Goal: Task Accomplishment & Management: Complete application form

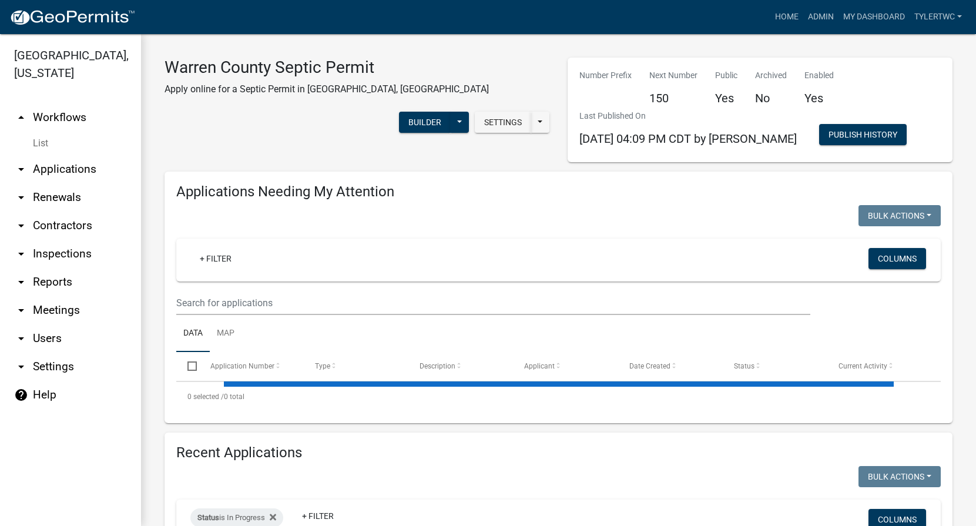
select select "2: 50"
select select "3: 100"
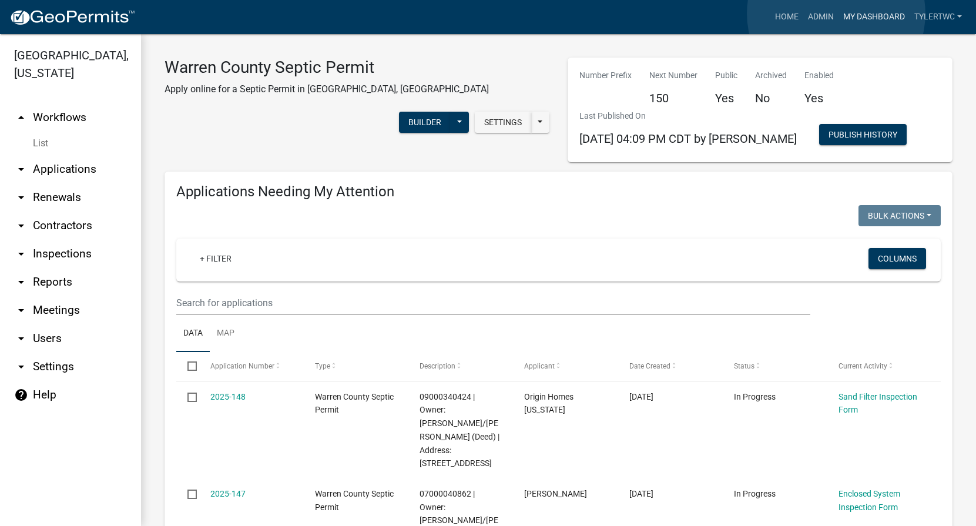
click at [838, 14] on link "My Dashboard" at bounding box center [873, 17] width 71 height 22
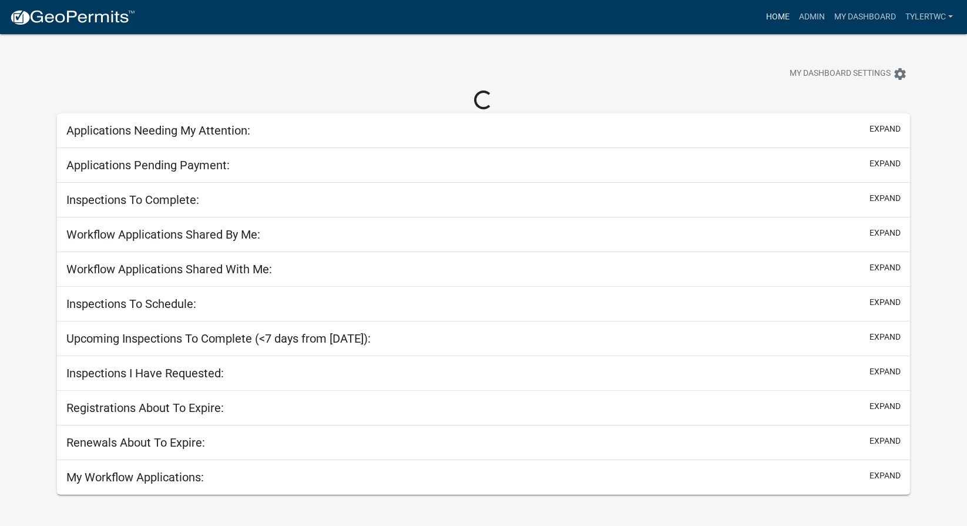
click at [785, 14] on link "Home" at bounding box center [777, 17] width 33 height 22
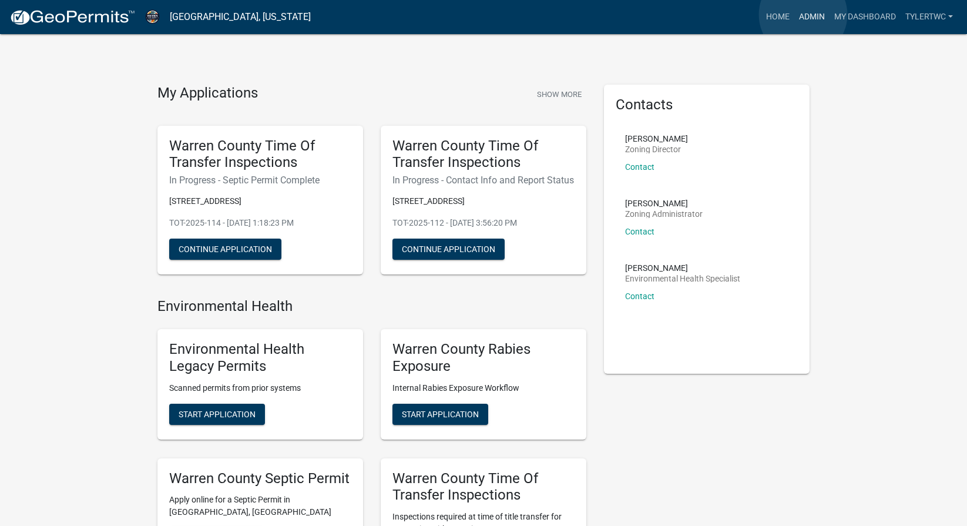
click at [804, 15] on link "Admin" at bounding box center [811, 17] width 35 height 22
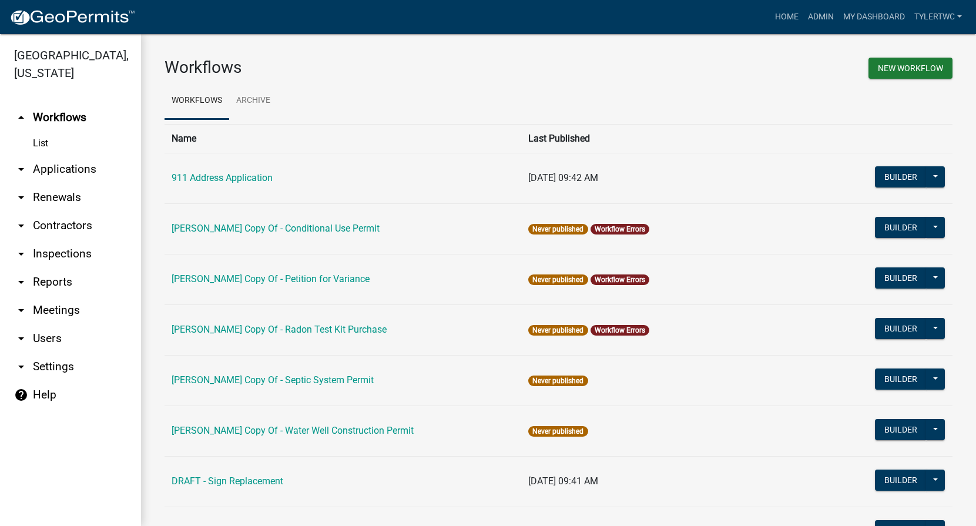
scroll to position [721, 0]
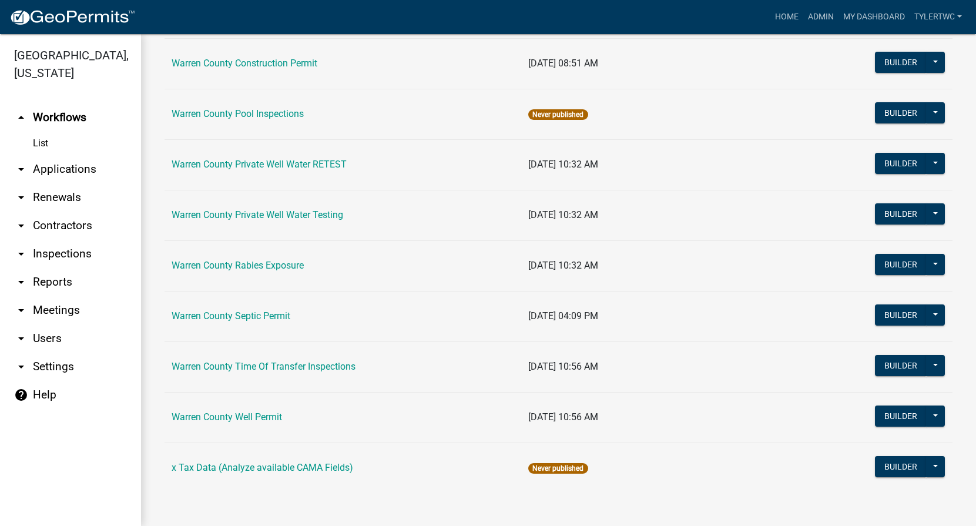
click at [228, 308] on td "Warren County Septic Permit" at bounding box center [342, 316] width 357 height 51
click at [233, 320] on link "Warren County Septic Permit" at bounding box center [231, 315] width 119 height 11
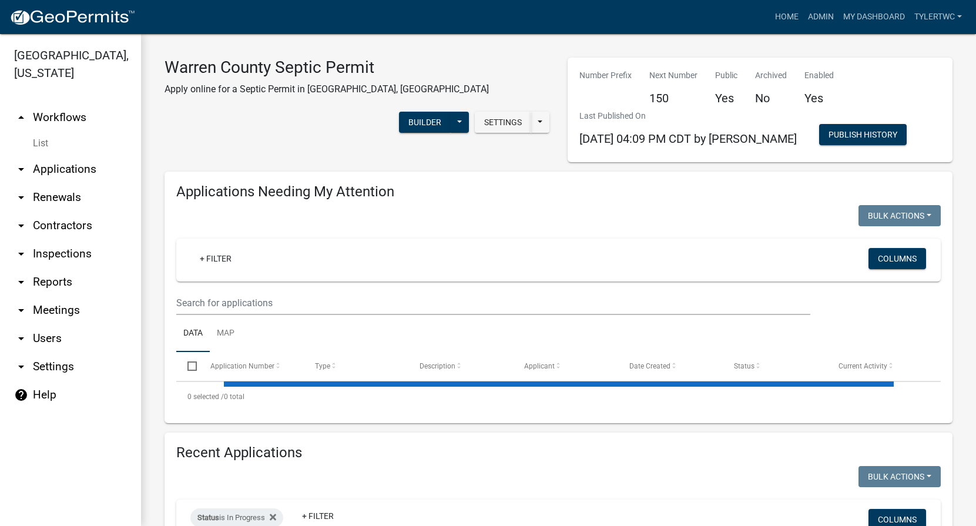
select select "2: 50"
select select "3: 100"
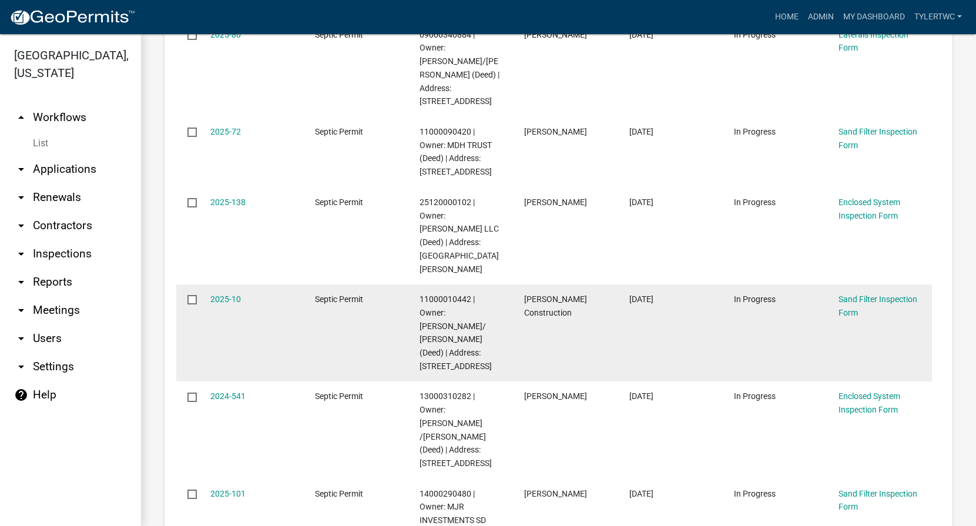
scroll to position [2878, 0]
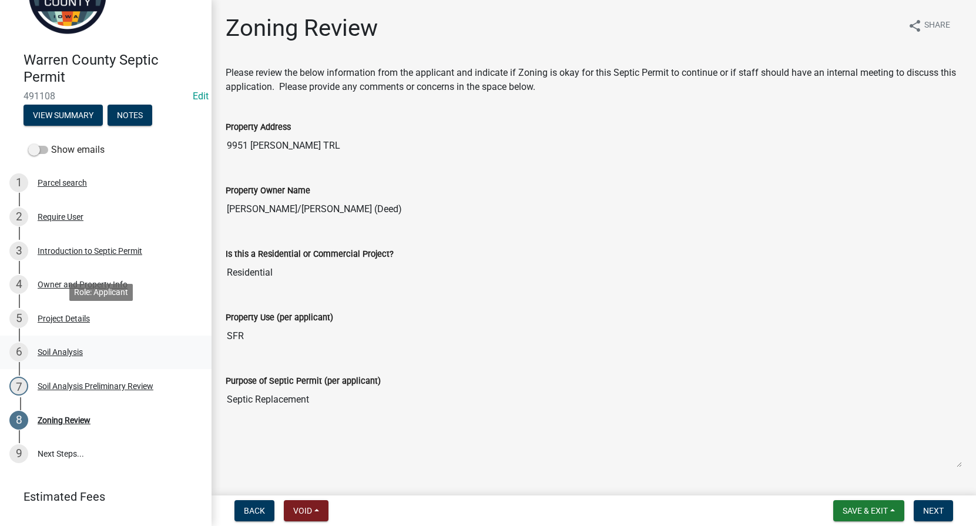
scroll to position [89, 0]
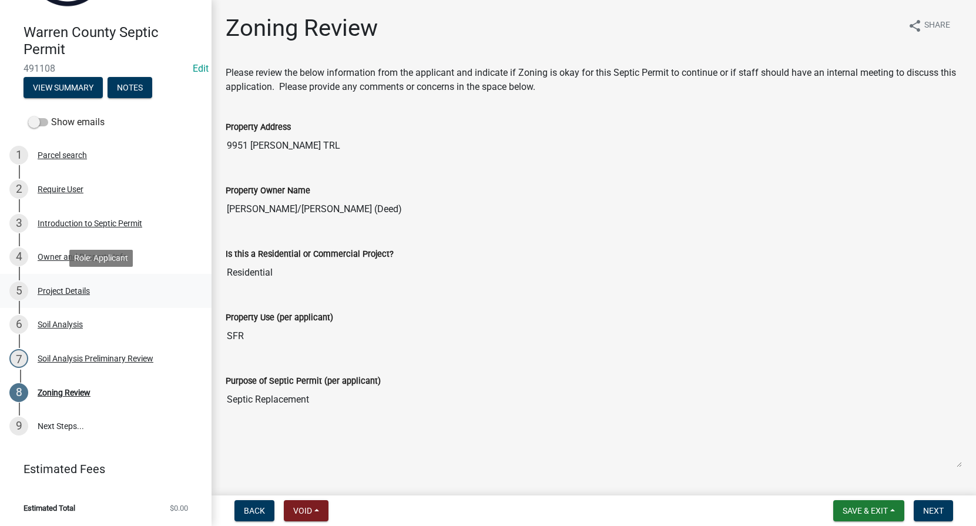
click at [77, 287] on div "Project Details" at bounding box center [64, 291] width 52 height 8
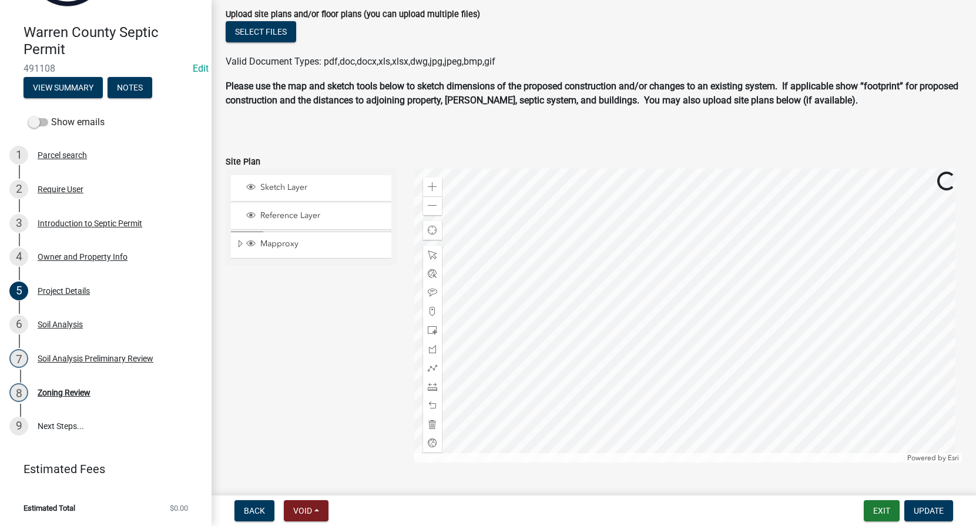
scroll to position [805, 0]
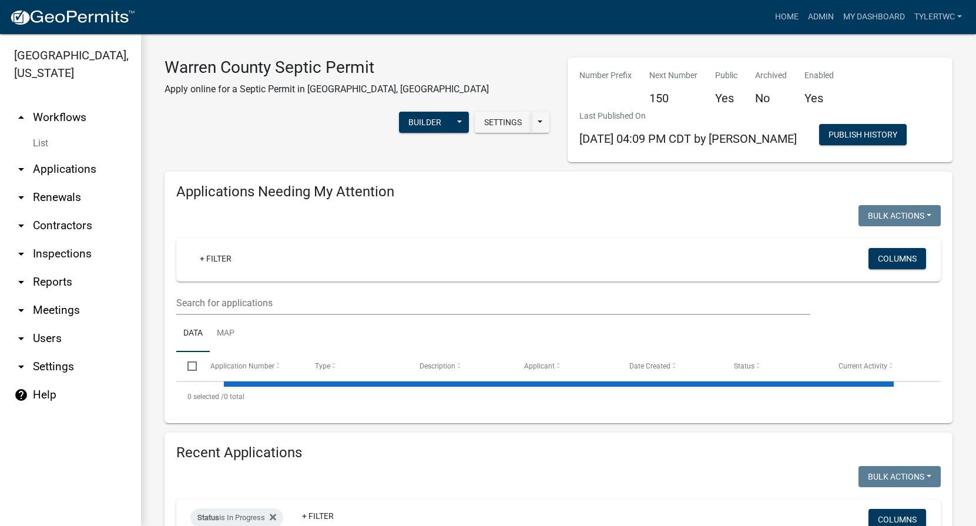
select select "2: 50"
select select "3: 100"
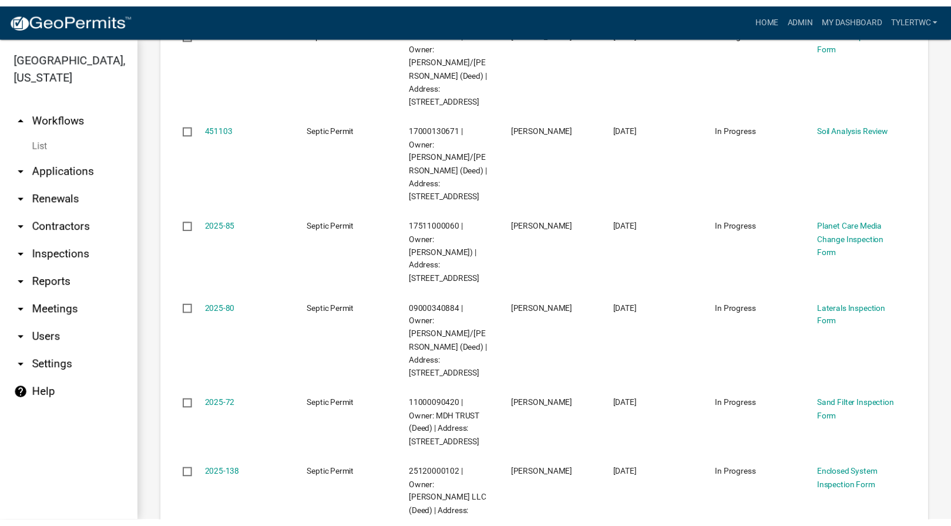
scroll to position [2330, 0]
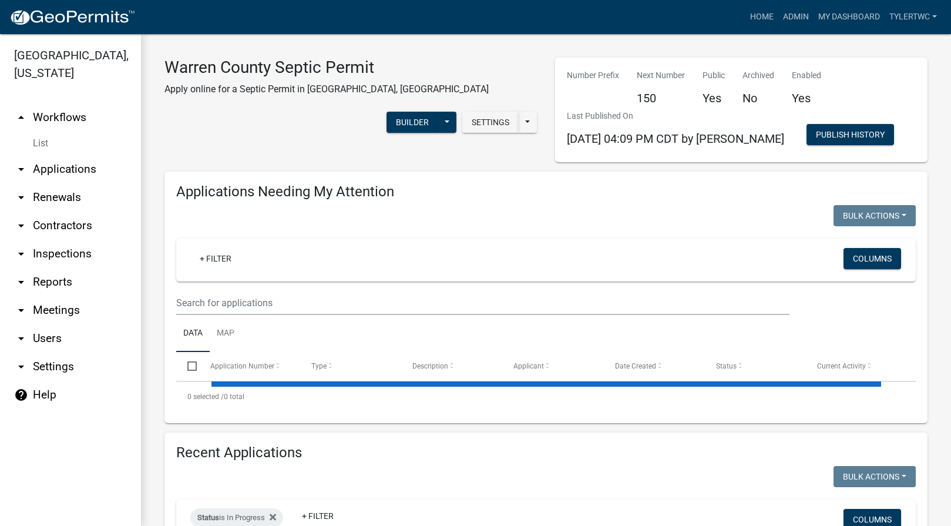
select select "2: 50"
select select "3: 100"
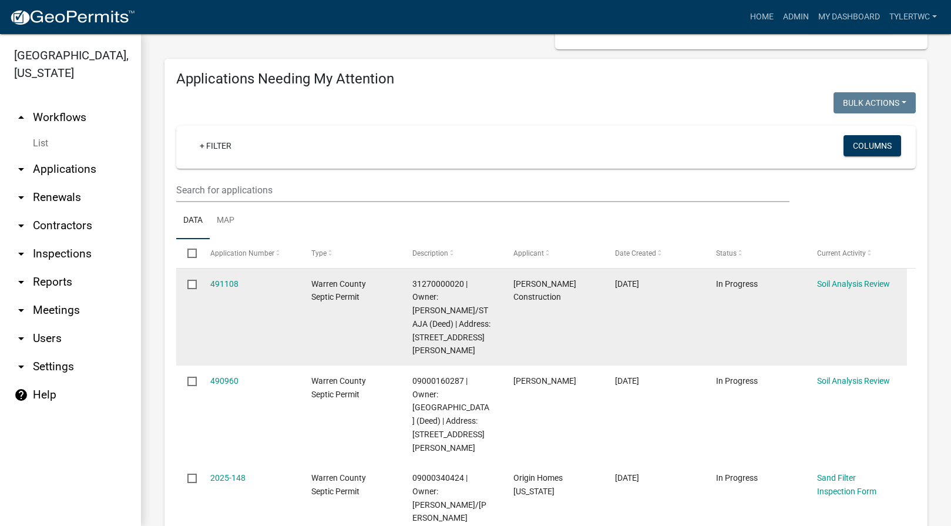
scroll to position [137, 0]
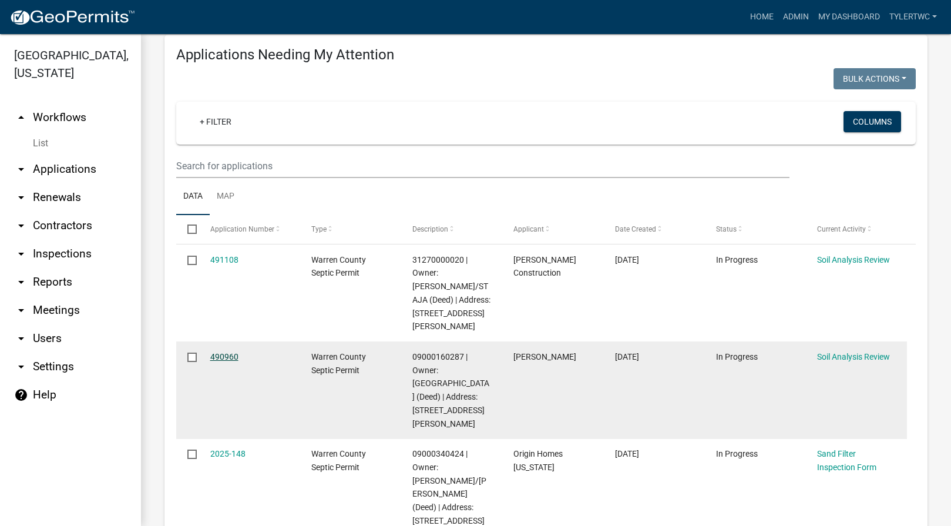
click at [220, 352] on link "490960" at bounding box center [224, 356] width 28 height 9
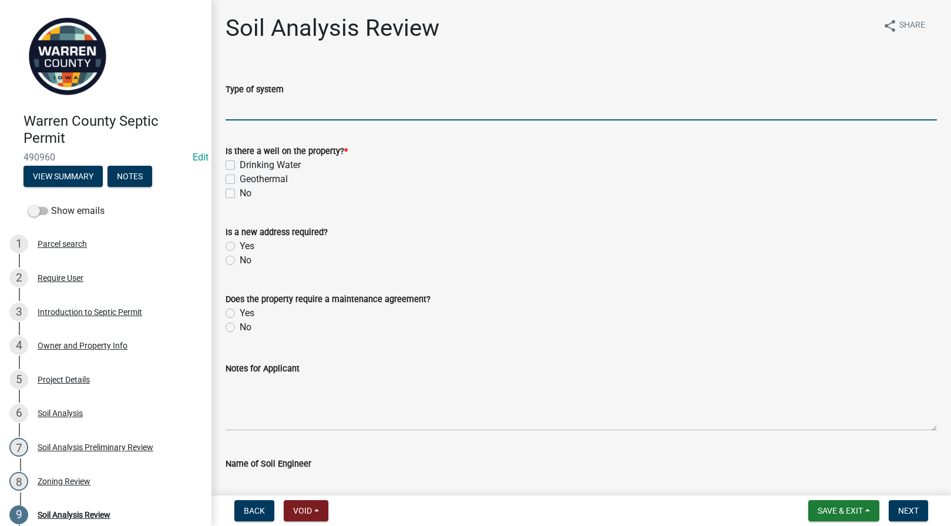
click at [260, 106] on input "Type of system" at bounding box center [581, 108] width 711 height 24
type input "Enclosed System"
click at [240, 197] on label "No" at bounding box center [246, 193] width 12 height 14
click at [240, 194] on input "No" at bounding box center [244, 190] width 8 height 8
checkbox input "true"
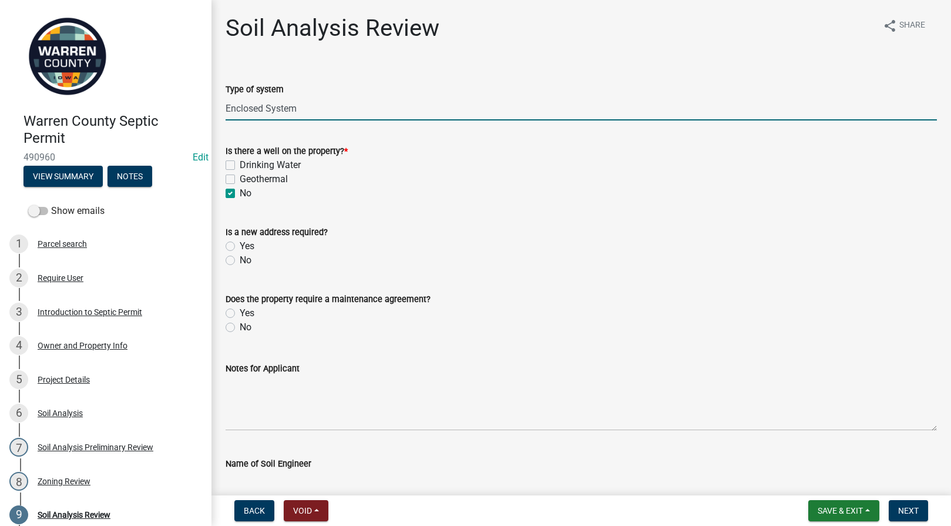
checkbox input "false"
checkbox input "true"
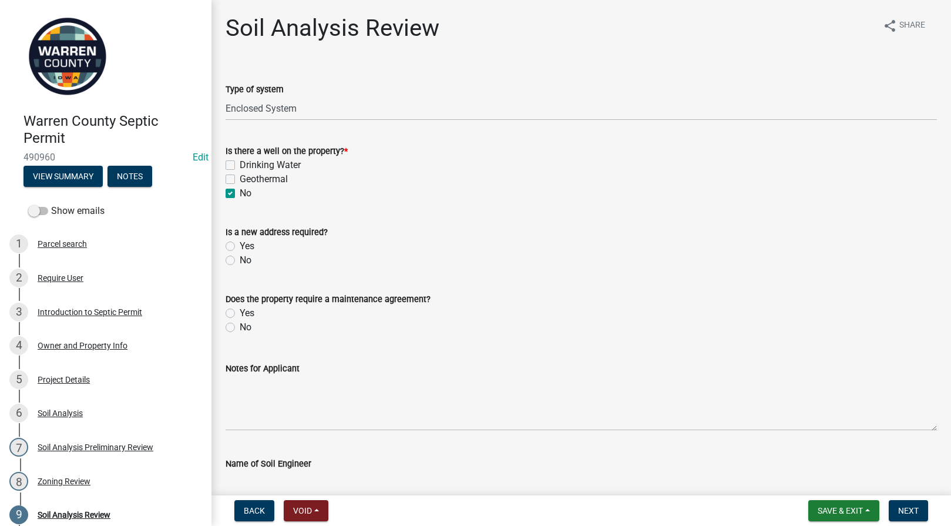
click at [229, 253] on div "No" at bounding box center [581, 260] width 711 height 14
click at [240, 259] on label "No" at bounding box center [246, 260] width 12 height 14
click at [240, 259] on input "No" at bounding box center [244, 257] width 8 height 8
radio input "true"
click at [240, 329] on label "No" at bounding box center [246, 327] width 12 height 14
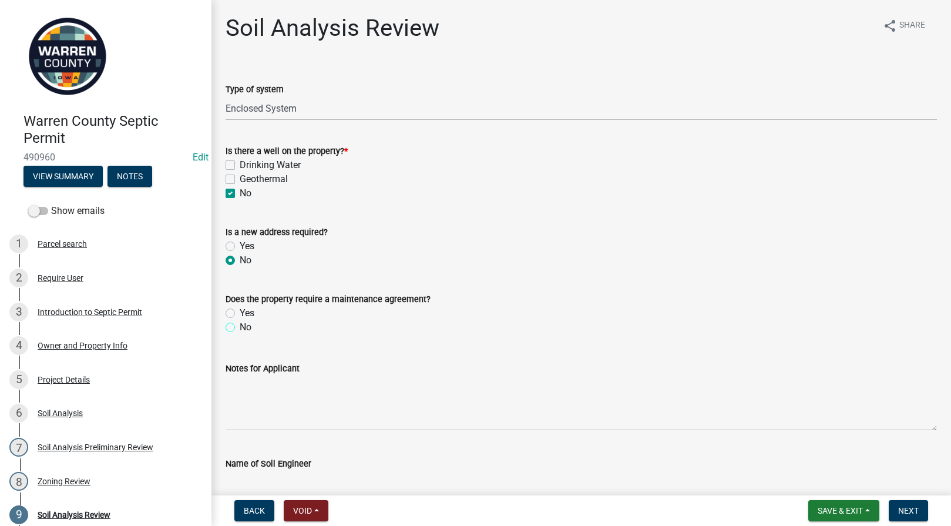
click at [240, 328] on input "No" at bounding box center [244, 324] width 8 height 8
radio input "true"
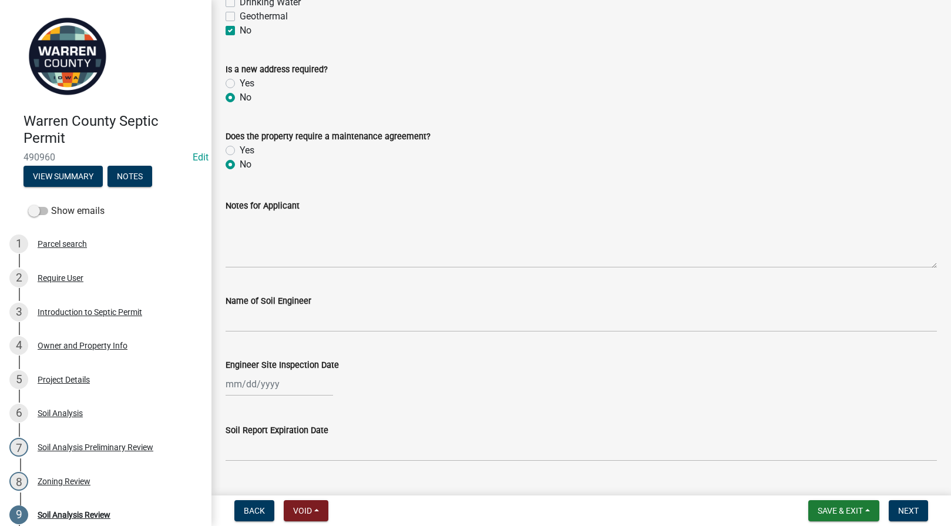
scroll to position [274, 0]
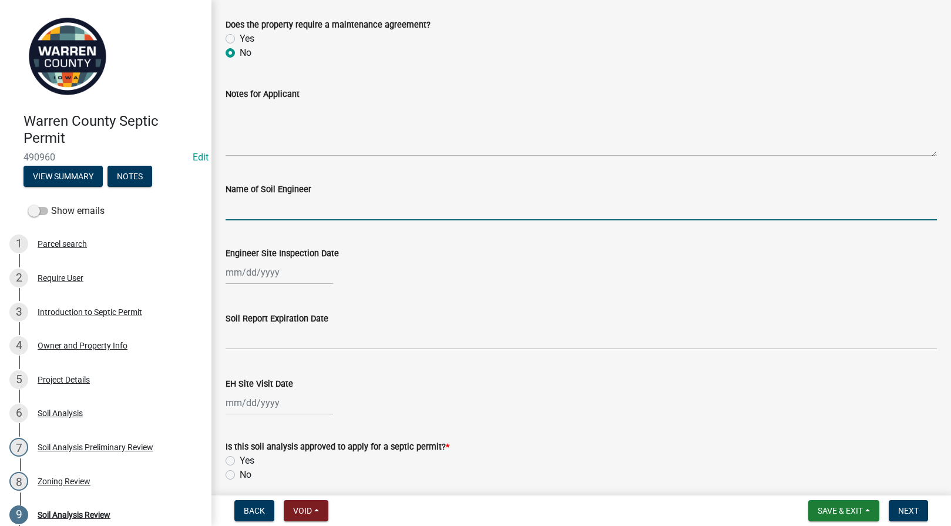
click at [289, 209] on input "Name of Soil Engineer" at bounding box center [581, 208] width 711 height 24
type input "Sam Bedwell"
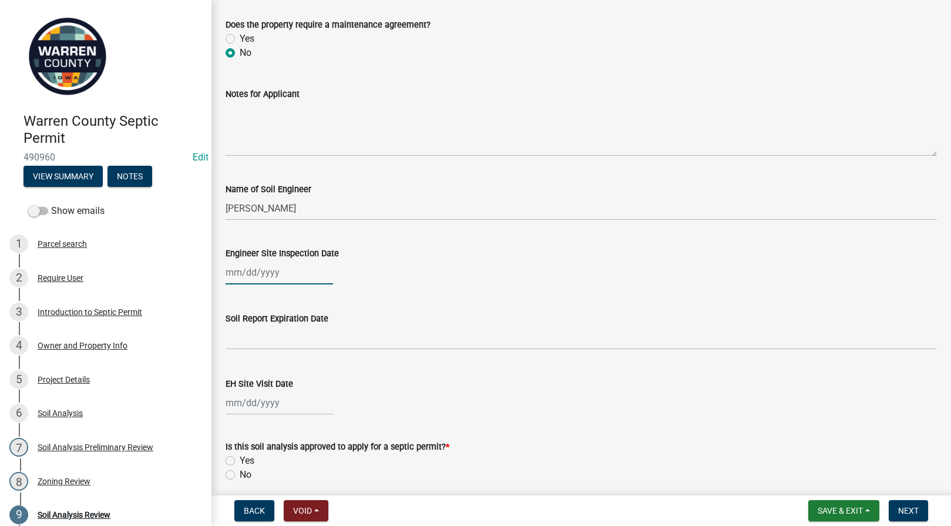
click at [236, 280] on div at bounding box center [279, 272] width 107 height 24
select select "10"
select select "2025"
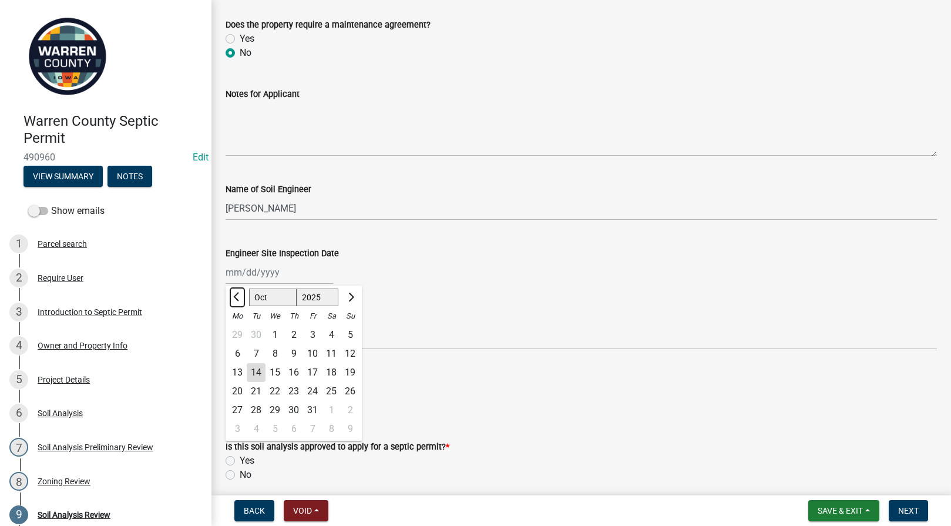
click at [231, 294] on button "Previous month" at bounding box center [237, 297] width 14 height 19
select select "6"
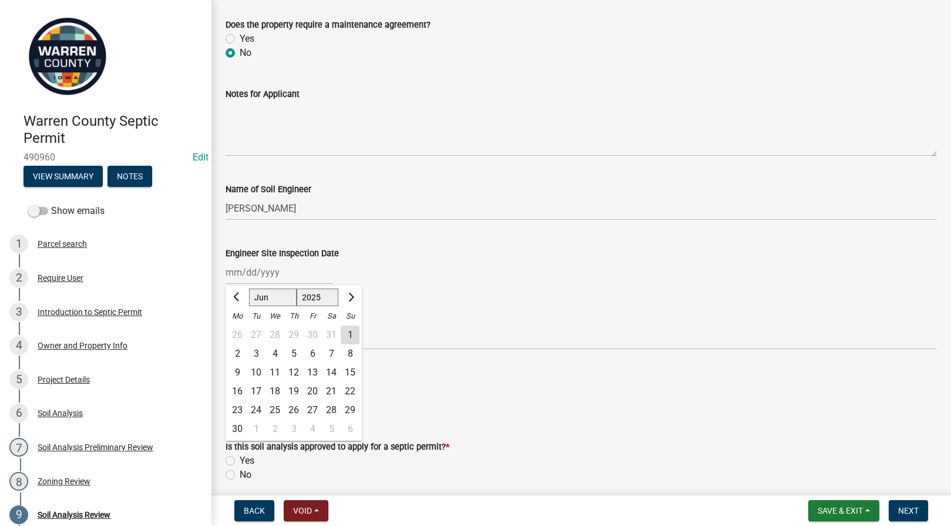
click at [252, 387] on div "17" at bounding box center [256, 391] width 19 height 19
type input "06/17/2025"
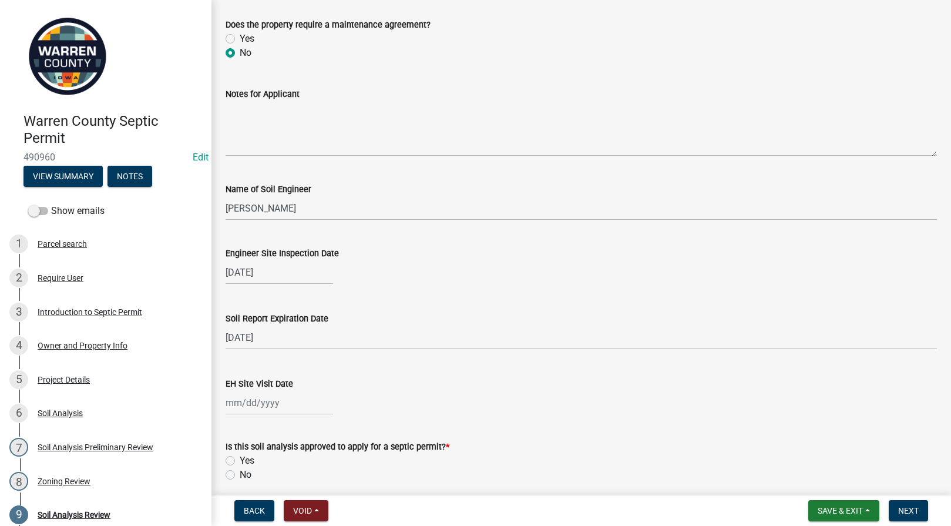
click at [258, 404] on div at bounding box center [279, 403] width 107 height 24
select select "10"
select select "2025"
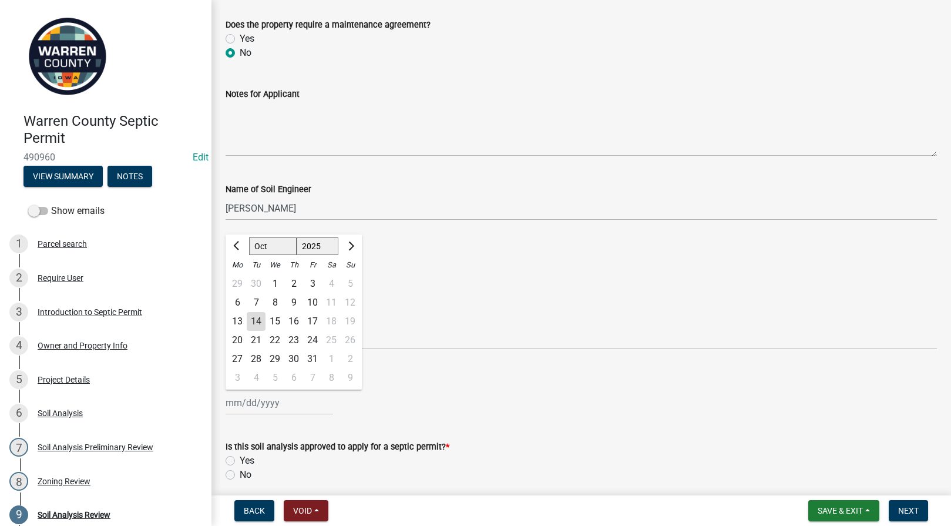
click at [315, 303] on div "10" at bounding box center [312, 302] width 19 height 19
type input "[DATE]"
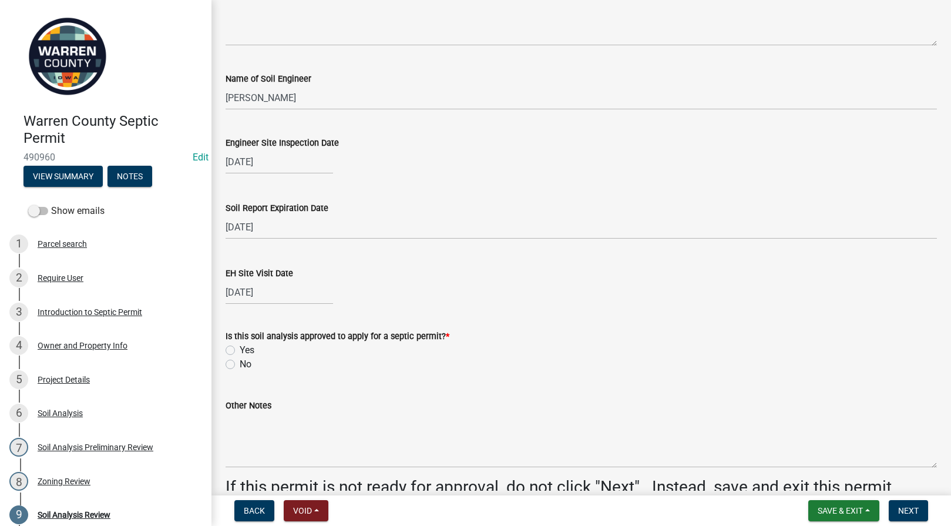
scroll to position [411, 0]
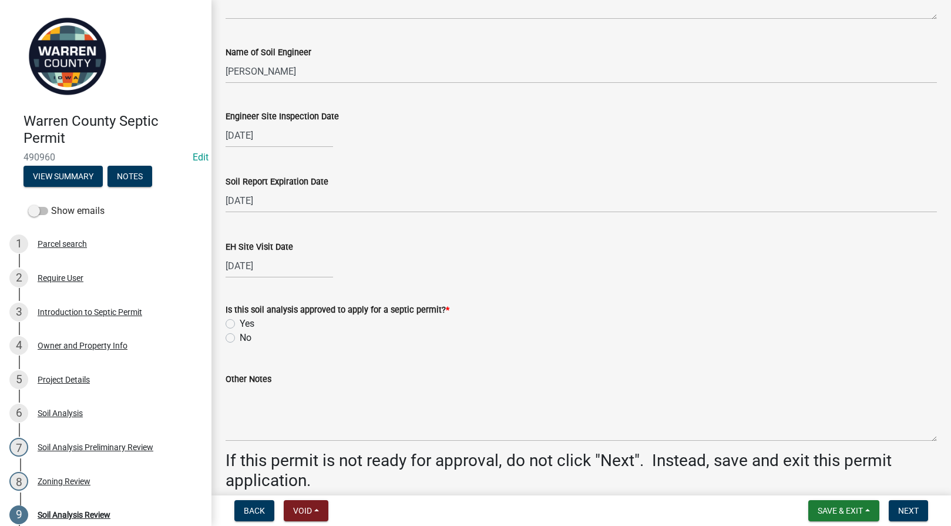
click at [240, 324] on label "Yes" at bounding box center [247, 324] width 15 height 14
click at [240, 324] on input "Yes" at bounding box center [244, 321] width 8 height 8
radio input "true"
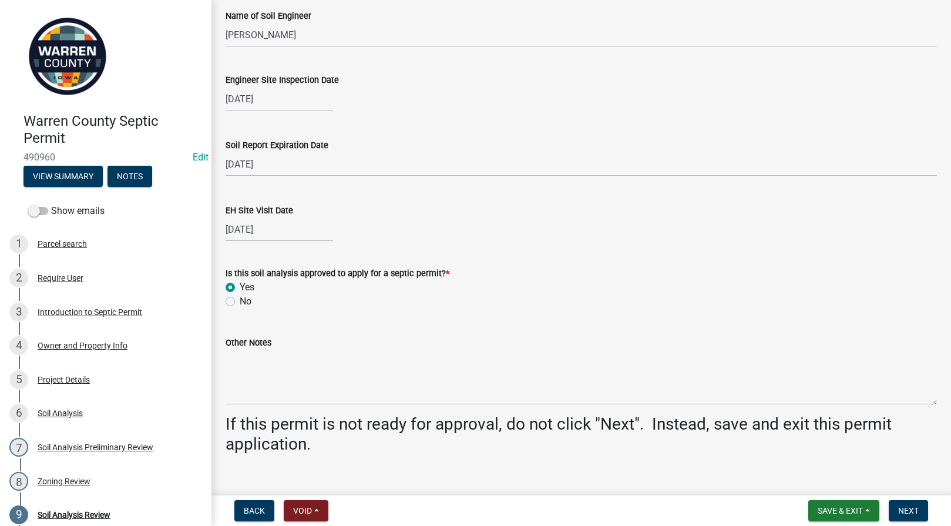
scroll to position [466, 0]
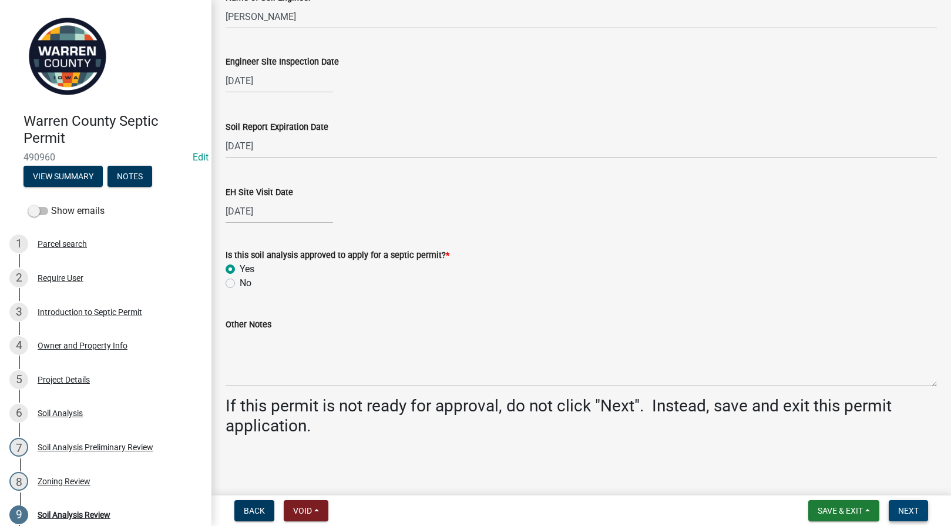
click at [900, 507] on span "Next" at bounding box center [908, 510] width 21 height 9
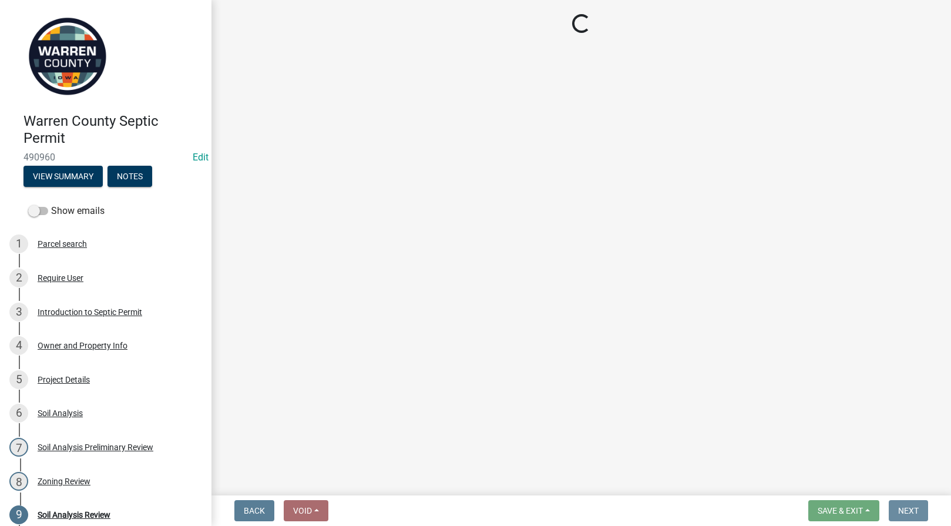
scroll to position [0, 0]
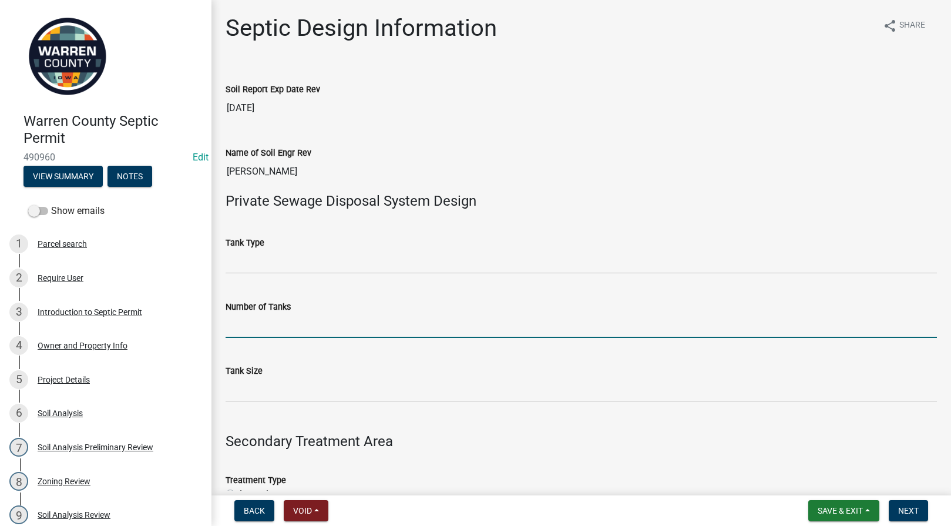
click at [286, 324] on input "Number of Tanks" at bounding box center [581, 326] width 711 height 24
type input "2"
click at [236, 385] on input "Tank Size" at bounding box center [581, 390] width 711 height 24
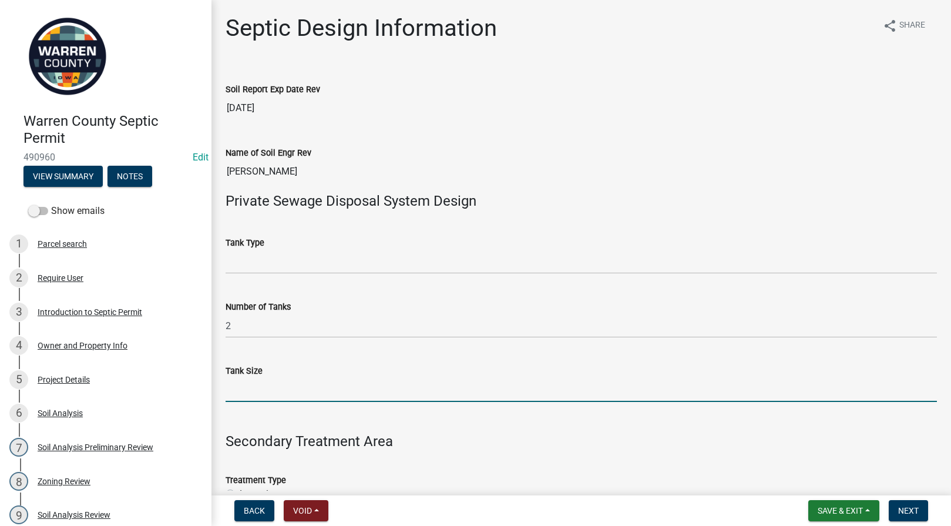
type input "2000"
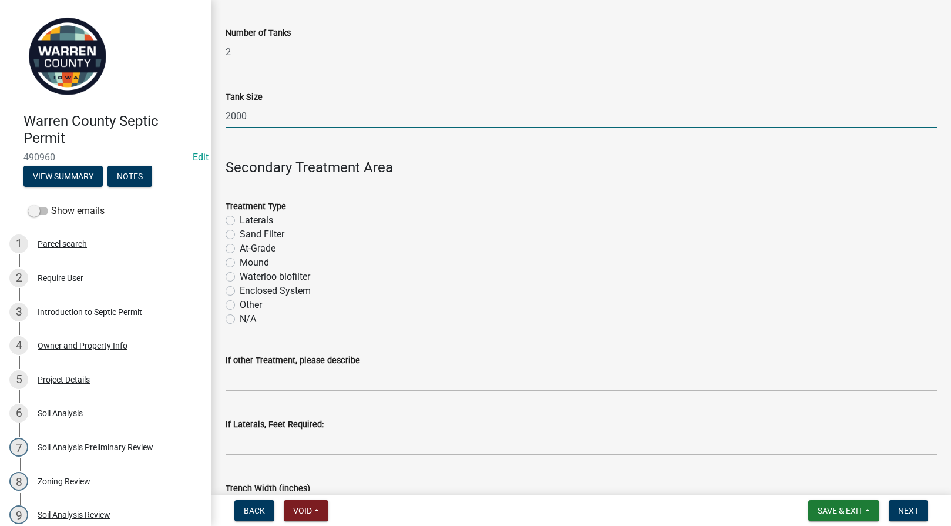
scroll to position [274, 0]
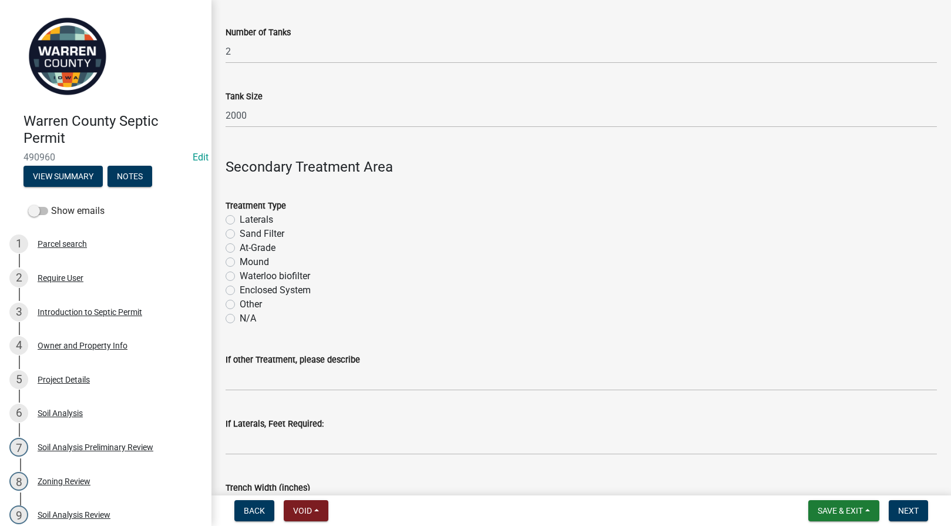
click at [240, 292] on label "Enclosed System" at bounding box center [275, 290] width 71 height 14
click at [240, 291] on input "Enclosed System" at bounding box center [244, 287] width 8 height 8
radio input "true"
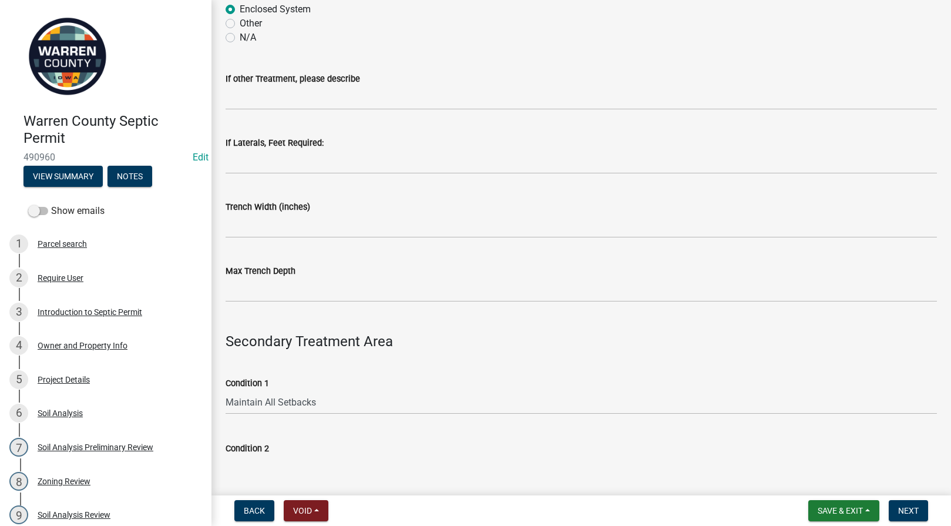
scroll to position [685, 0]
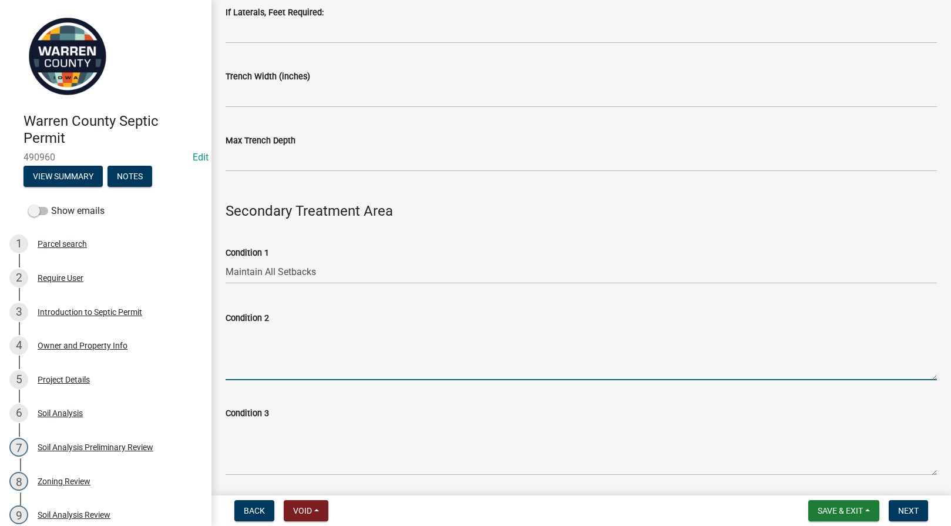
click at [264, 355] on textarea "Condition 2" at bounding box center [581, 352] width 711 height 55
type textarea "Annual maintenance agreement required."
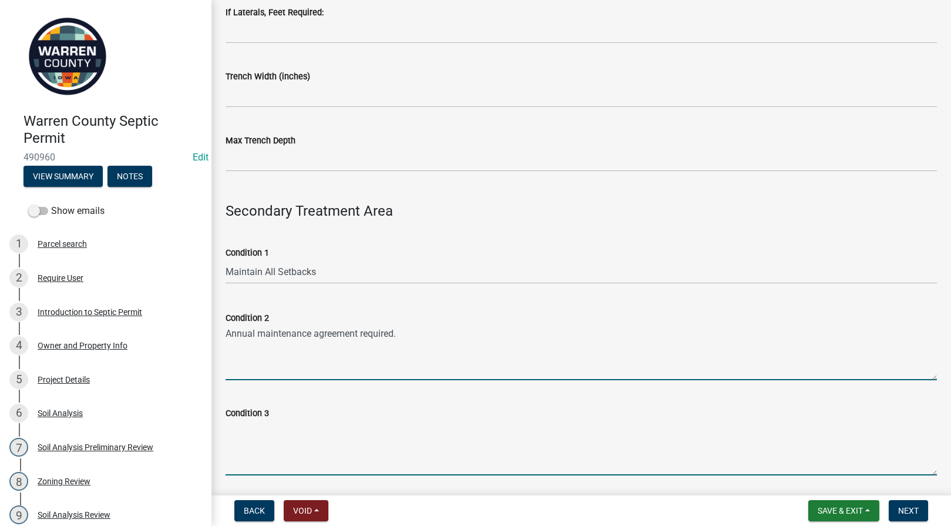
click at [339, 455] on textarea "Condition 3" at bounding box center [581, 447] width 711 height 55
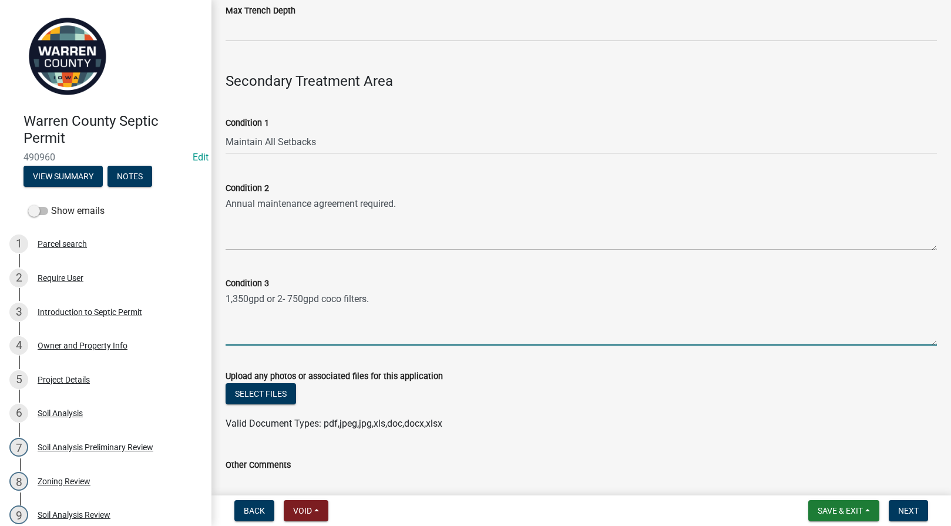
scroll to position [972, 0]
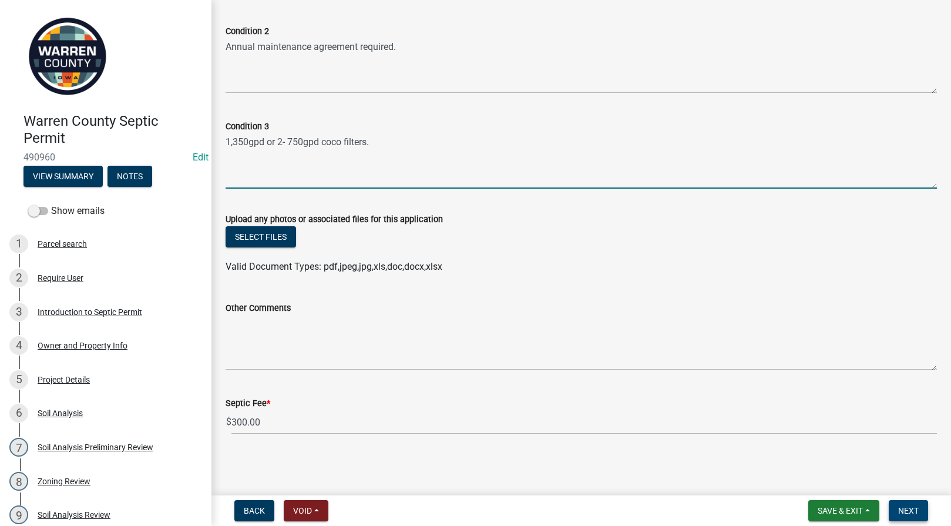
type textarea "1,350gpd or 2- 750gpd coco filters."
click at [912, 508] on span "Next" at bounding box center [908, 510] width 21 height 9
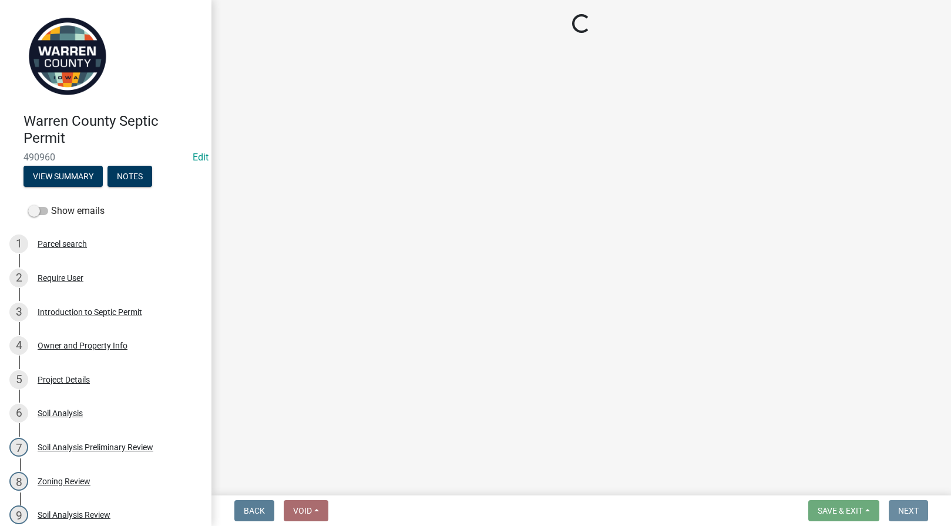
scroll to position [0, 0]
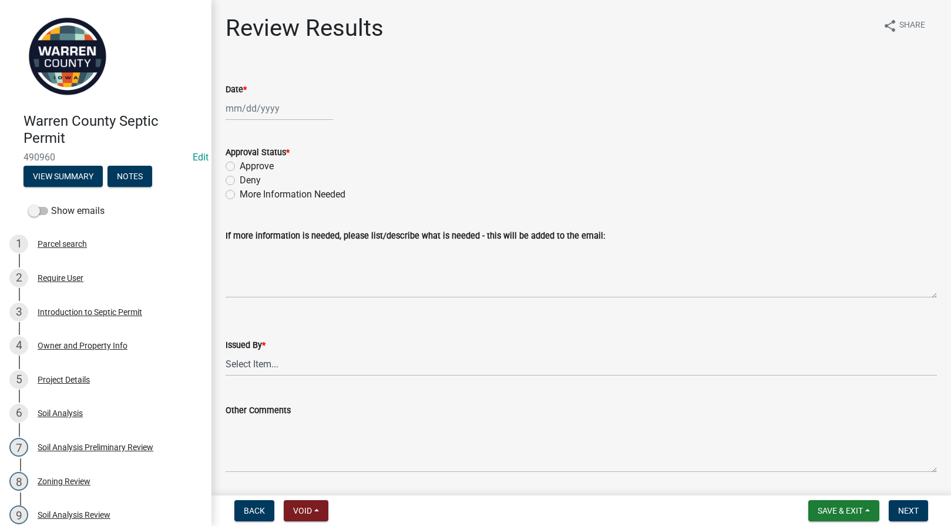
select select "10"
select select "2025"
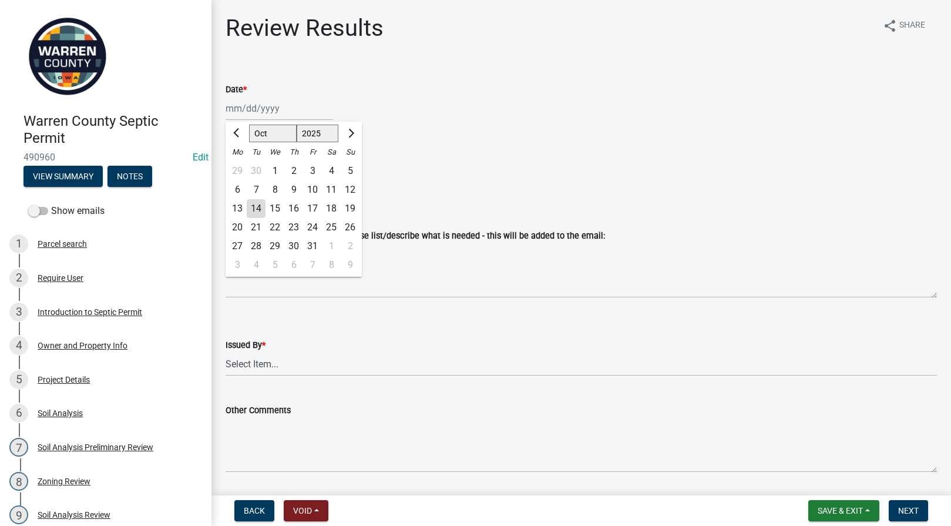
click at [269, 110] on div "Jan Feb Mar Apr May Jun Jul Aug Sep Oct Nov Dec 1525 1526 1527 1528 1529 1530 1…" at bounding box center [279, 108] width 107 height 24
click at [258, 203] on div "14" at bounding box center [256, 208] width 19 height 19
type input "10/14/2025"
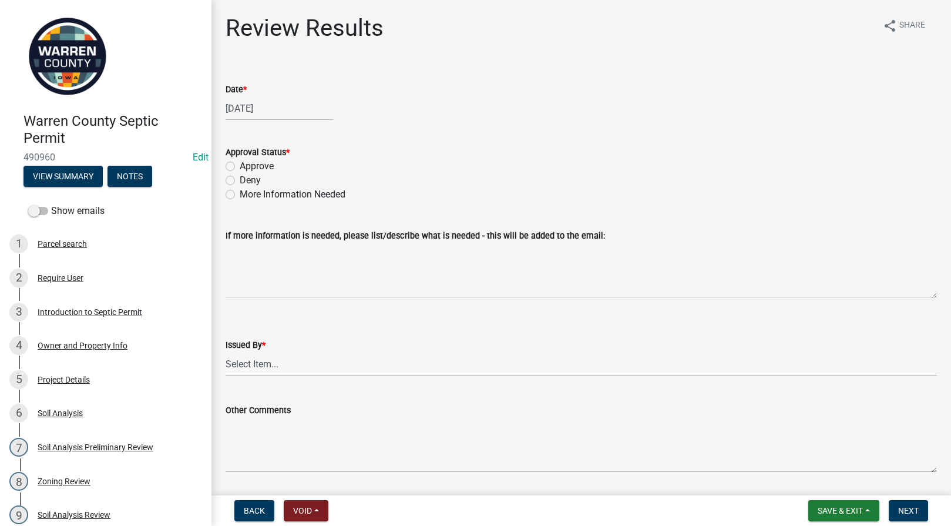
click at [240, 167] on label "Approve" at bounding box center [257, 166] width 34 height 14
click at [240, 167] on input "Approve" at bounding box center [244, 163] width 8 height 8
radio input "true"
click at [263, 372] on select "Select Item... Tyler Till Jeff Hines" at bounding box center [581, 364] width 711 height 24
click at [226, 352] on select "Select Item... Tyler Till Jeff Hines" at bounding box center [581, 364] width 711 height 24
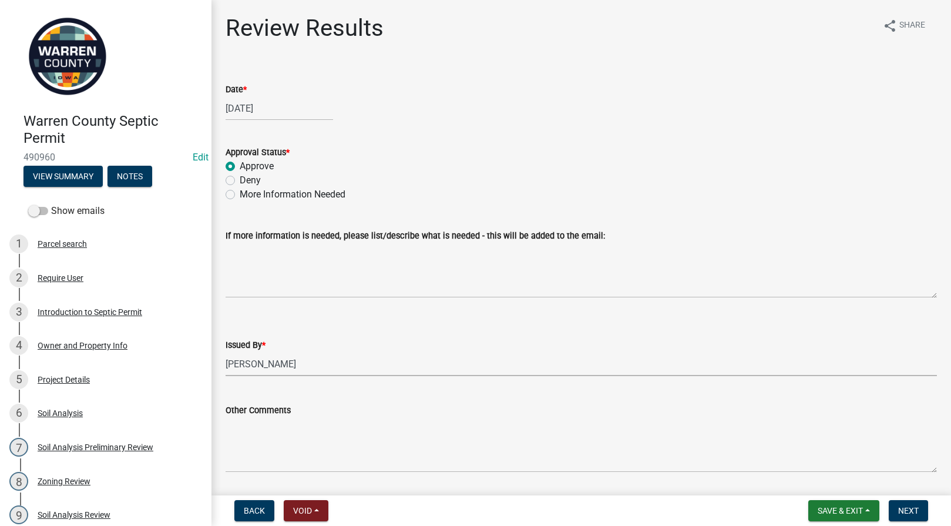
select select "2f6c2d72-ab04-4add-87ae-7a9750ff19b9"
click at [906, 507] on span "Next" at bounding box center [908, 510] width 21 height 9
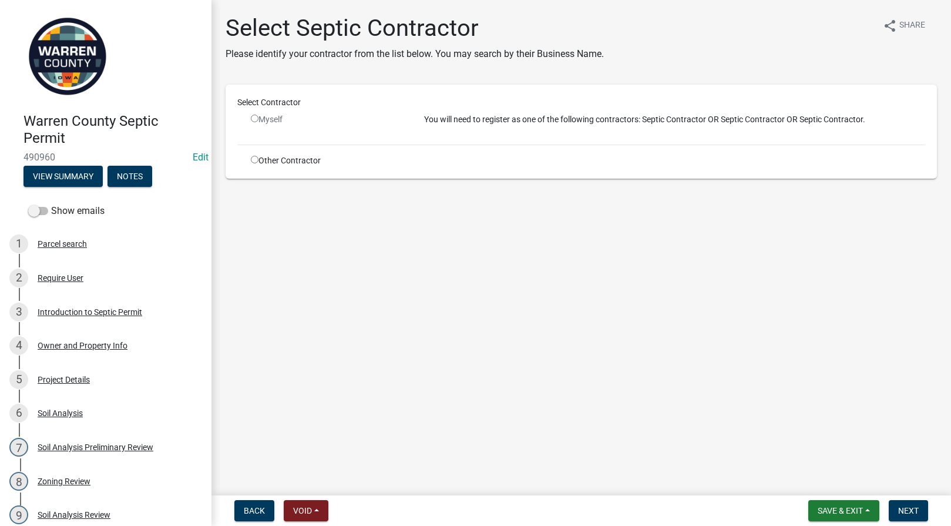
click at [254, 159] on input "radio" at bounding box center [255, 160] width 8 height 8
radio input "true"
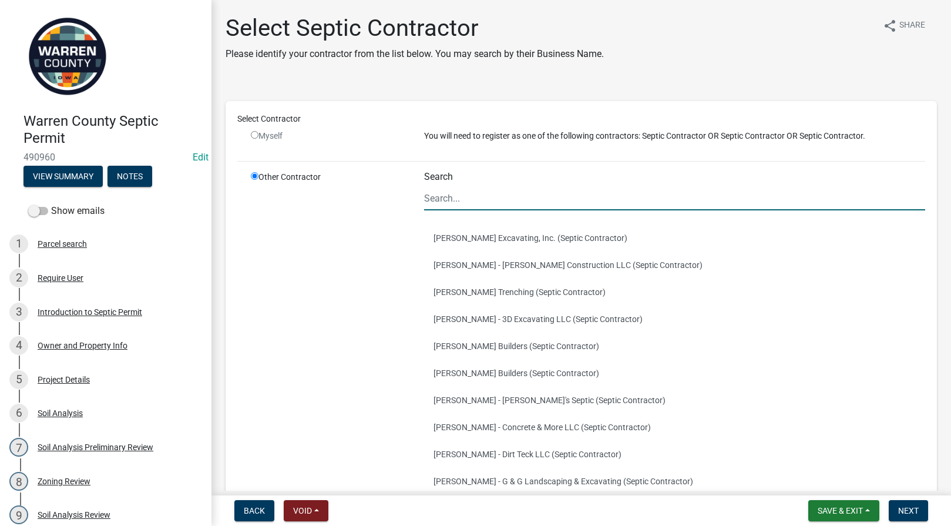
click at [462, 197] on input "Search" at bounding box center [675, 198] width 502 height 24
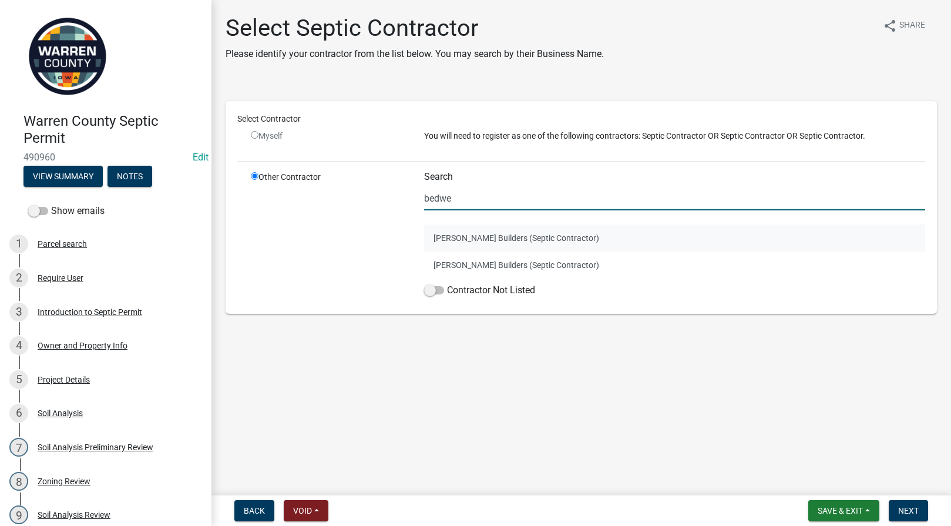
type input "bedwe"
click at [470, 236] on button "Ben Bedwell - Bedwell Builders (Septic Contractor)" at bounding box center [675, 237] width 502 height 27
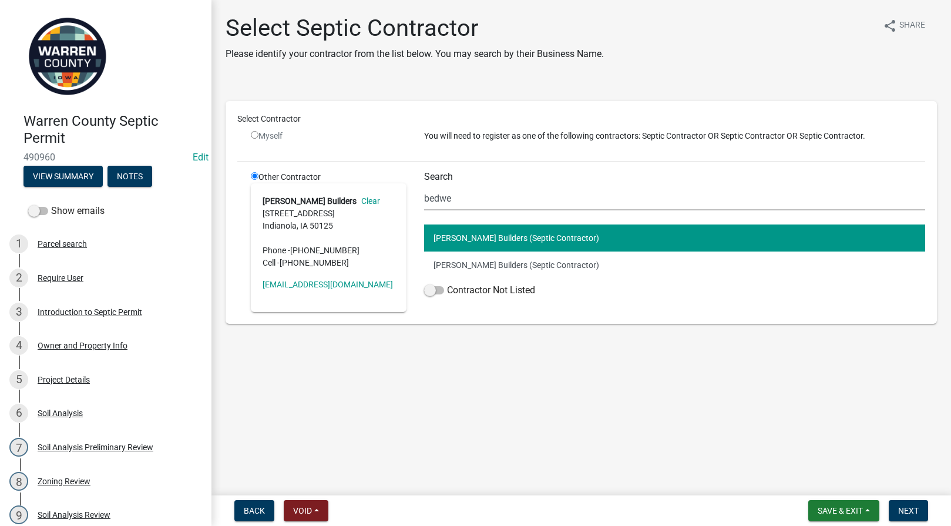
click at [254, 176] on input "radio" at bounding box center [255, 176] width 8 height 8
drag, startPoint x: 308, startPoint y: 438, endPoint x: 274, endPoint y: 445, distance: 34.1
click at [308, 439] on main "Select Septic Contractor Please identify your contractor from the list below. Y…" at bounding box center [581, 245] width 740 height 490
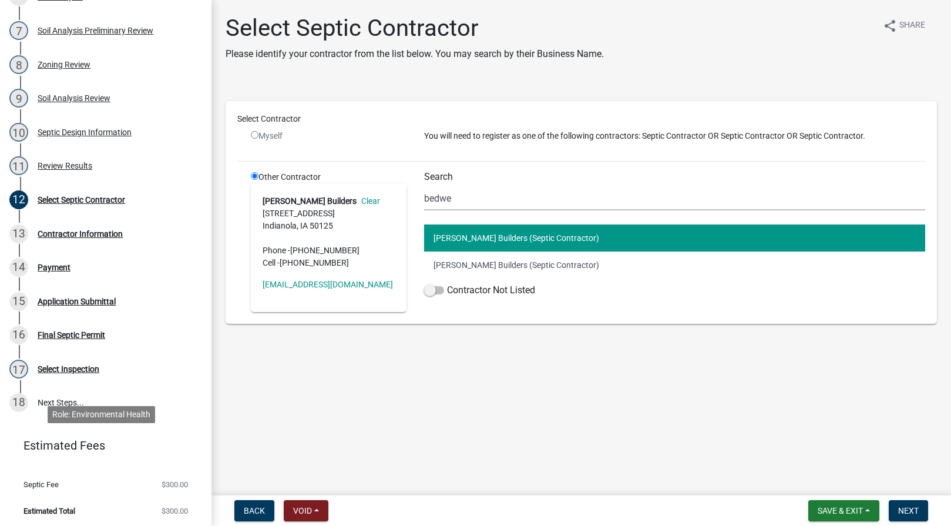
scroll to position [419, 0]
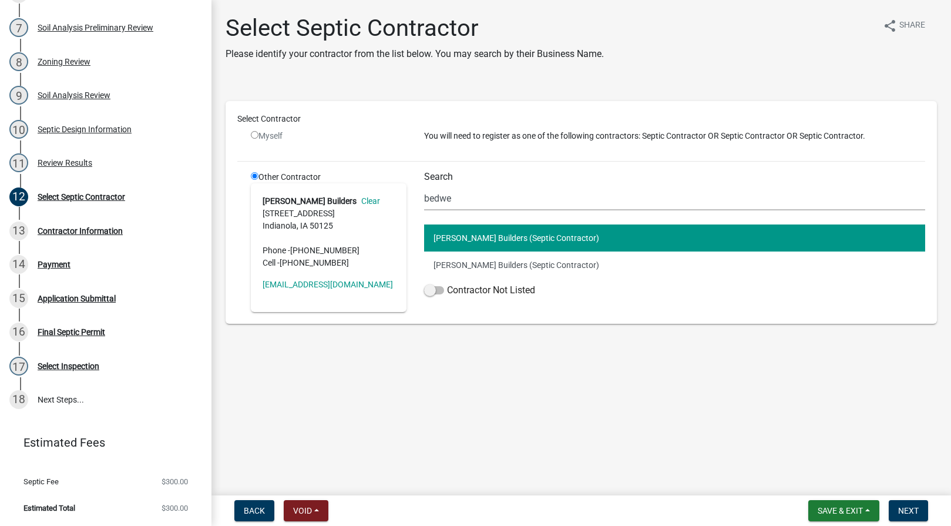
click at [555, 375] on main "Select Septic Contractor Please identify your contractor from the list below. Y…" at bounding box center [581, 245] width 740 height 490
click at [834, 508] on span "Save & Exit" at bounding box center [840, 510] width 45 height 9
click at [819, 480] on button "Save & Exit" at bounding box center [832, 480] width 94 height 28
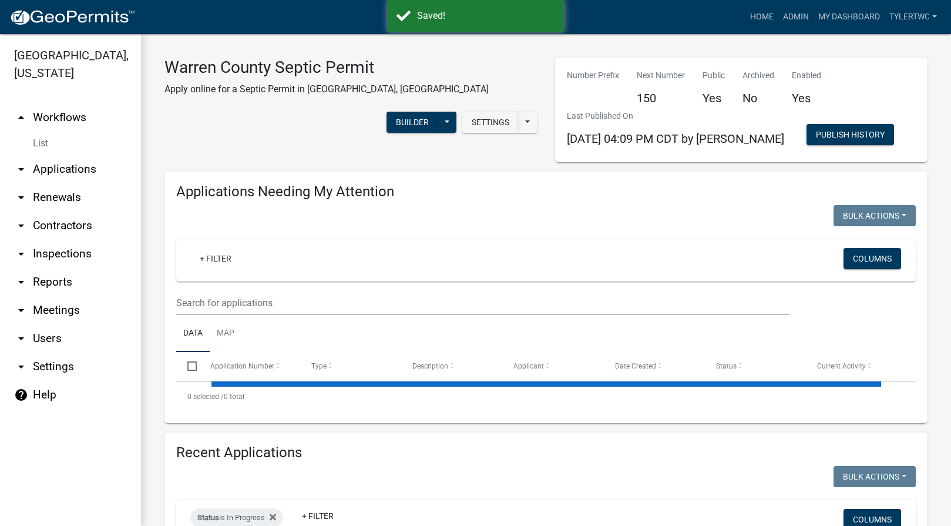
select select "2: 50"
select select "3: 100"
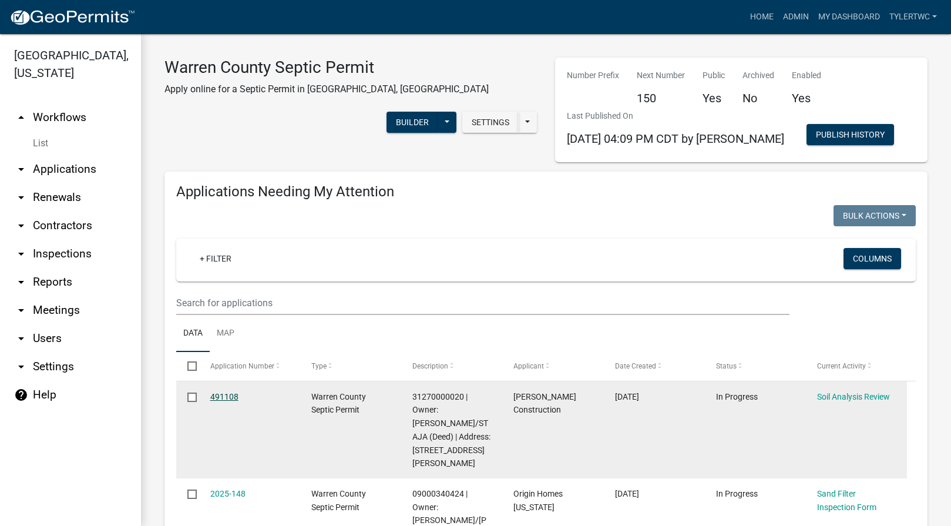
click at [231, 398] on link "491108" at bounding box center [224, 396] width 28 height 9
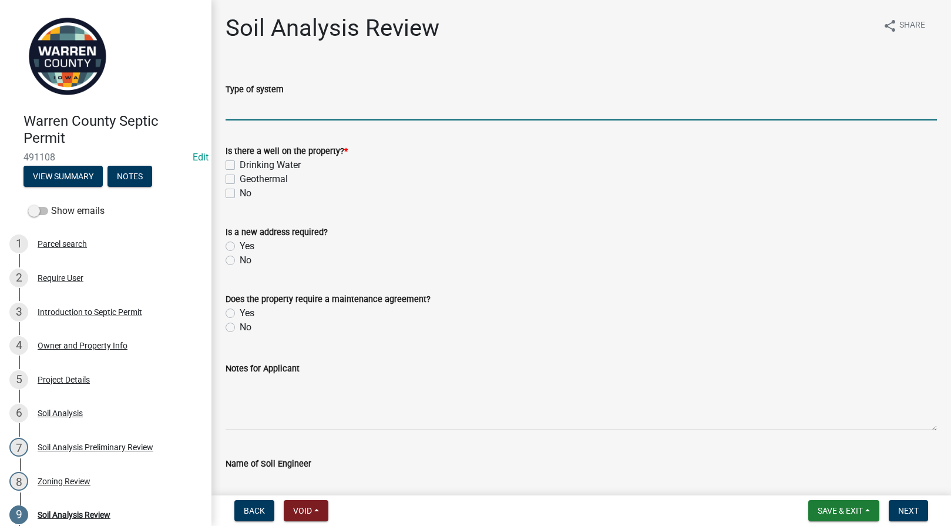
click at [288, 113] on input "Type of system" at bounding box center [581, 108] width 711 height 24
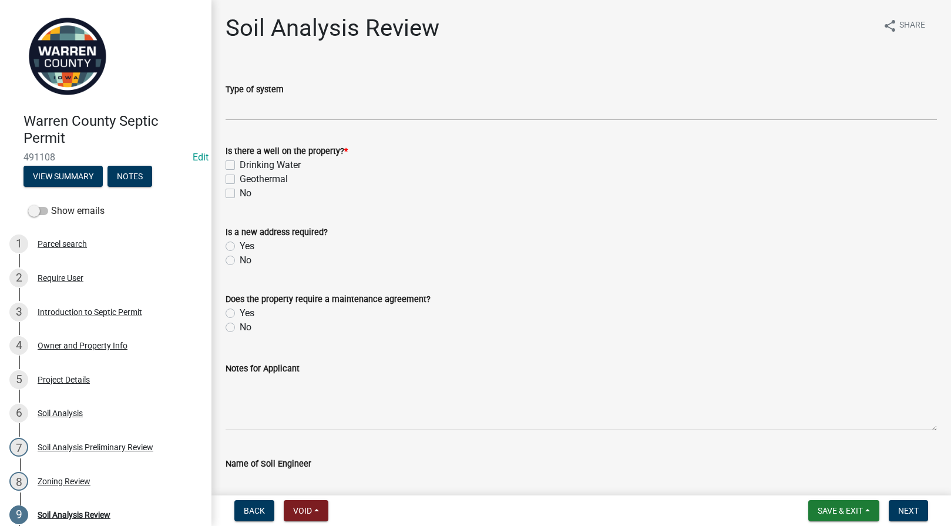
click at [230, 198] on div "No" at bounding box center [581, 193] width 711 height 14
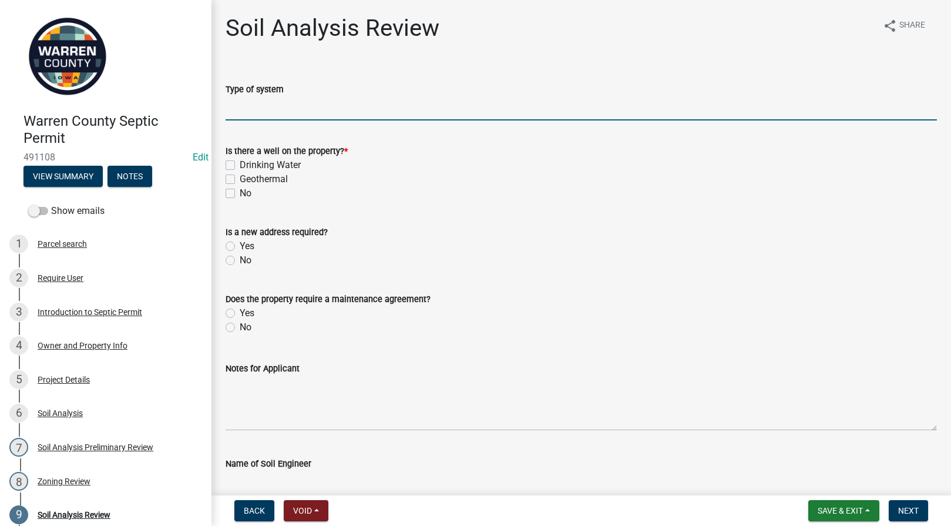
click at [263, 112] on input "Type of system" at bounding box center [581, 108] width 711 height 24
click at [240, 101] on input "Type of system" at bounding box center [581, 108] width 711 height 24
type input "Enclosed"
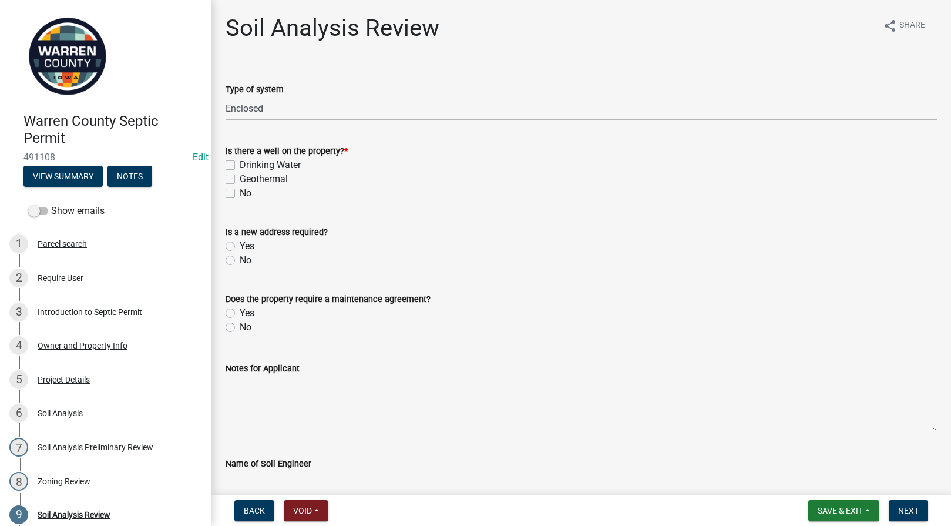
drag, startPoint x: 304, startPoint y: 94, endPoint x: 208, endPoint y: 95, distance: 96.3
click at [208, 95] on div "Warren County Septic Permit 491108 Edit View Summary Notes Show emails 1 Parcel…" at bounding box center [475, 263] width 951 height 526
click at [627, 279] on form "Does the property require a maintenance agreement? Yes No" at bounding box center [581, 306] width 711 height 56
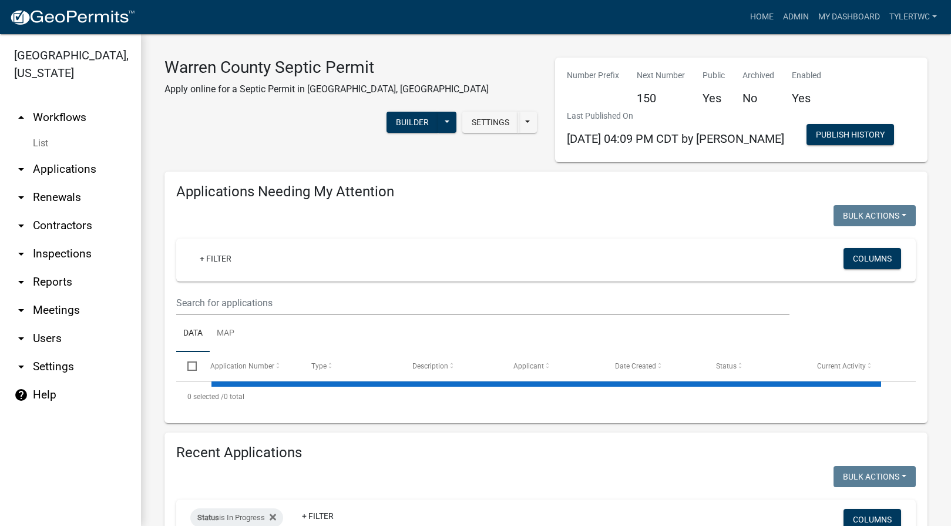
select select "2: 50"
select select "3: 100"
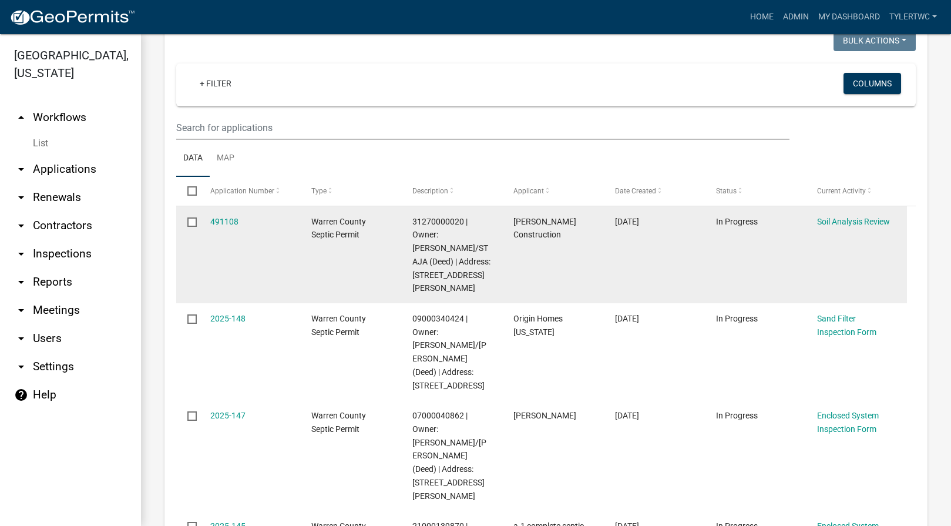
scroll to position [274, 0]
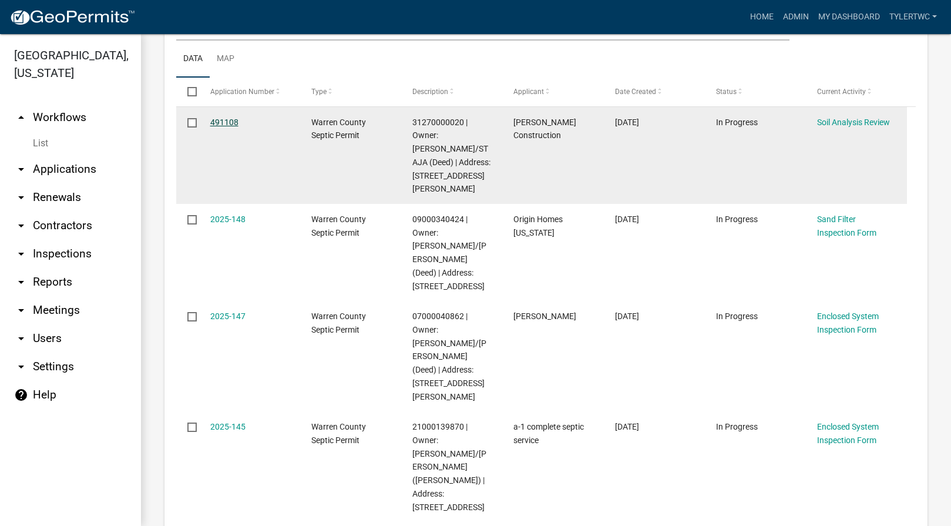
click at [216, 122] on link "491108" at bounding box center [224, 121] width 28 height 9
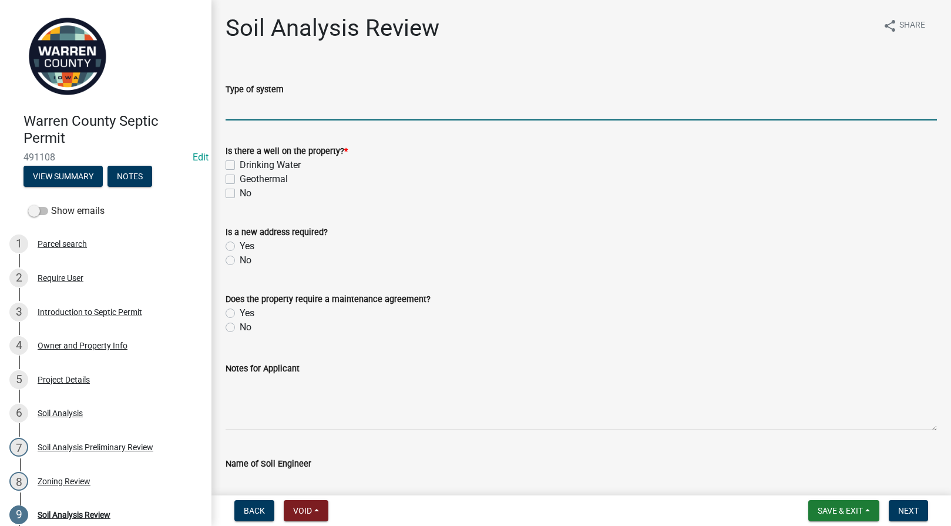
click at [264, 111] on input "Type of system" at bounding box center [581, 108] width 711 height 24
click at [273, 117] on input "Type of system" at bounding box center [581, 108] width 711 height 24
type input "Enclosed System"
click at [240, 194] on label "No" at bounding box center [246, 193] width 12 height 14
click at [240, 194] on input "No" at bounding box center [244, 190] width 8 height 8
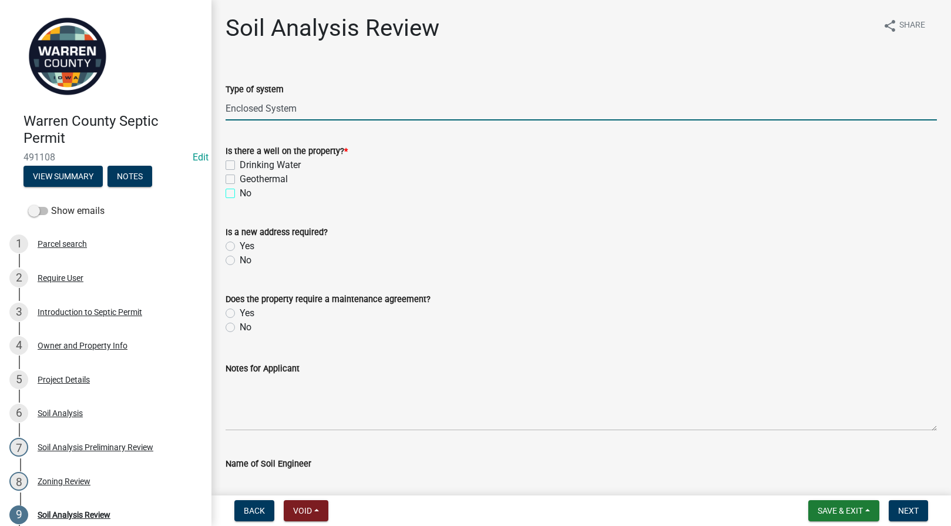
checkbox input "true"
checkbox input "false"
checkbox input "true"
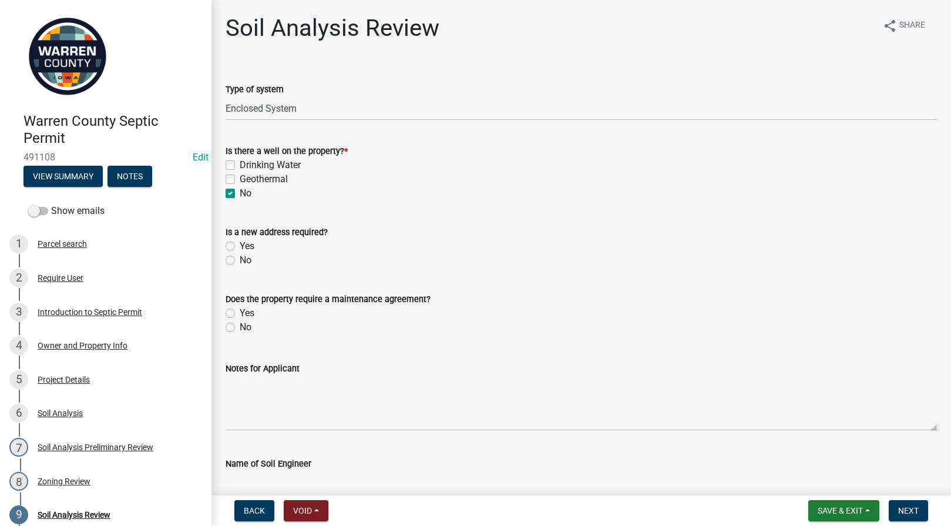
click at [240, 261] on label "No" at bounding box center [246, 260] width 12 height 14
click at [240, 261] on input "No" at bounding box center [244, 257] width 8 height 8
radio input "true"
click at [240, 308] on label "Yes" at bounding box center [247, 313] width 15 height 14
click at [240, 308] on input "Yes" at bounding box center [244, 310] width 8 height 8
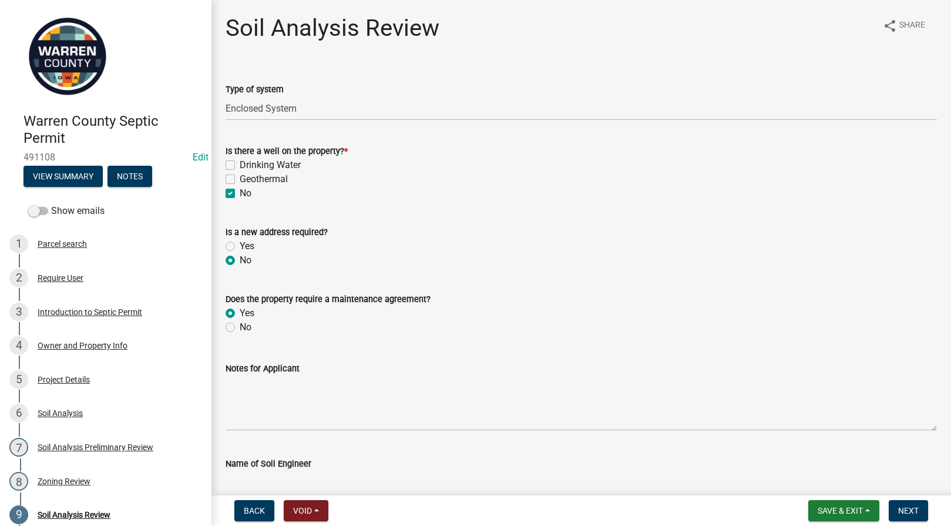
radio input "true"
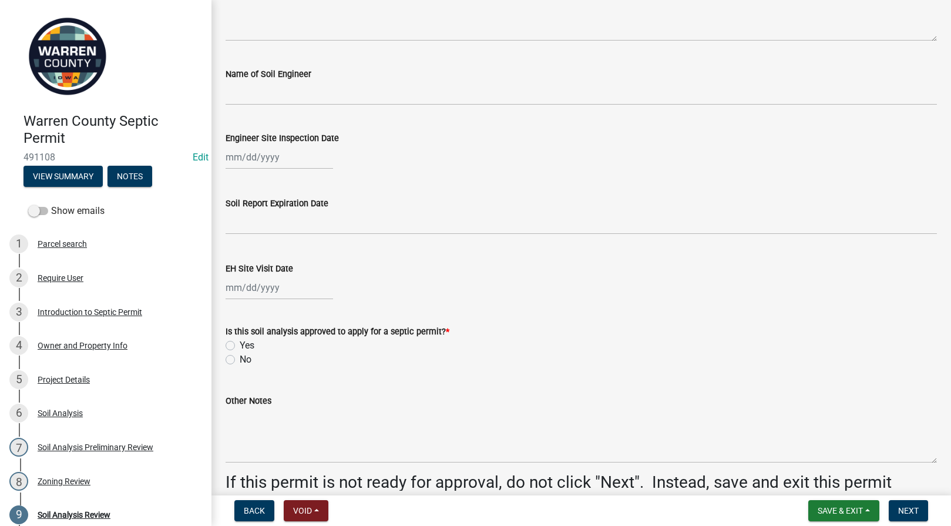
scroll to position [466, 0]
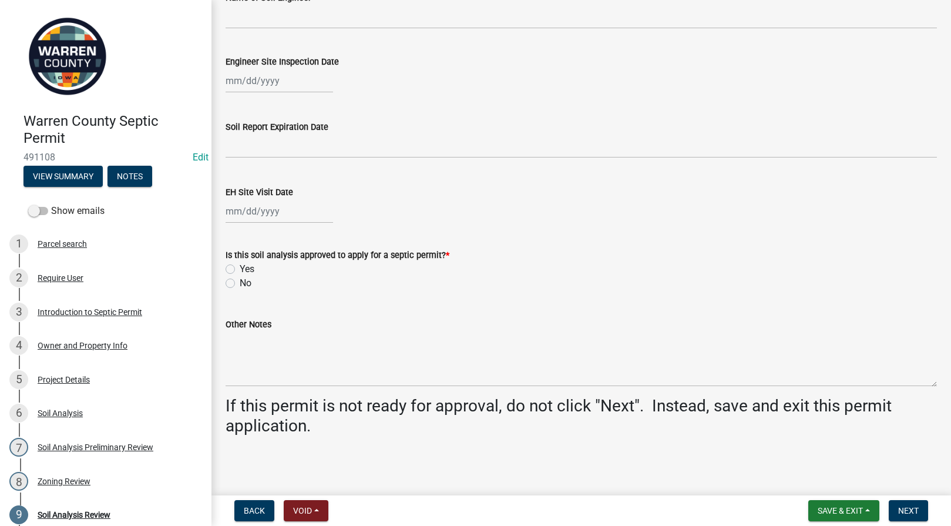
click at [241, 201] on div at bounding box center [279, 211] width 107 height 24
select select "10"
select select "2025"
click at [236, 311] on div "13" at bounding box center [237, 311] width 19 height 19
type input "[DATE]"
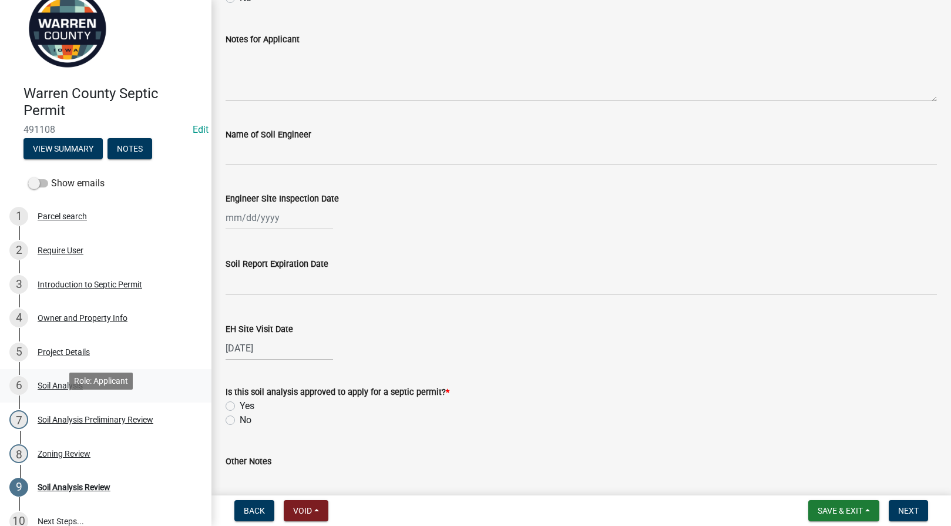
scroll to position [0, 0]
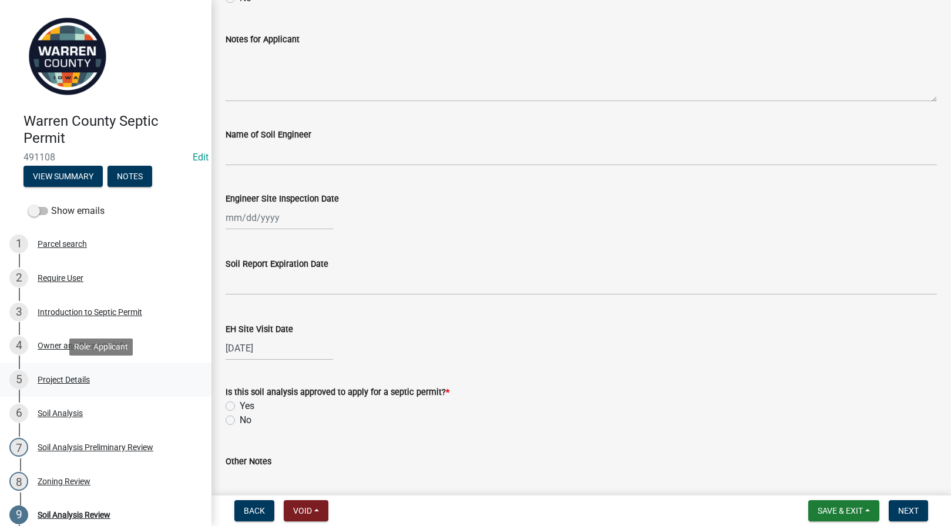
click at [70, 377] on div "Project Details" at bounding box center [64, 379] width 52 height 8
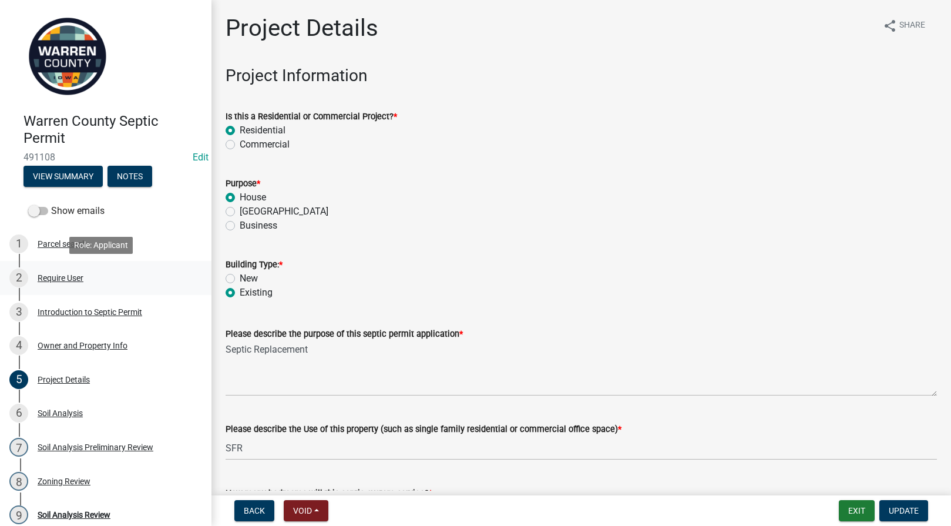
click at [57, 277] on div "Require User" at bounding box center [61, 278] width 46 height 8
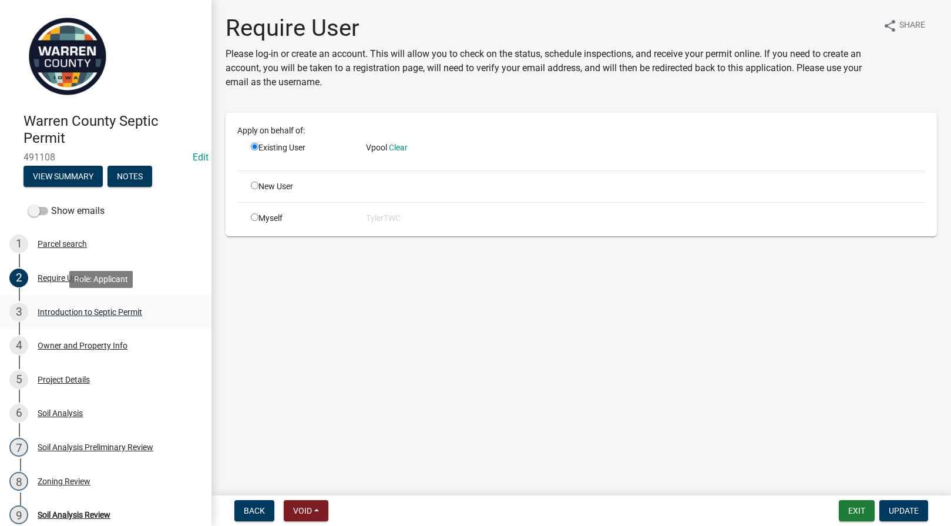
click at [56, 310] on div "Introduction to Septic Permit" at bounding box center [90, 312] width 105 height 8
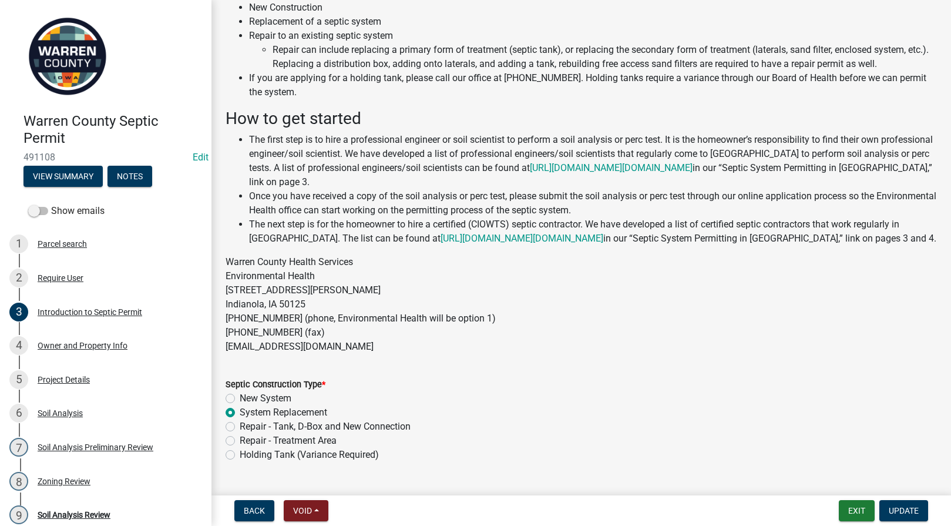
scroll to position [132, 0]
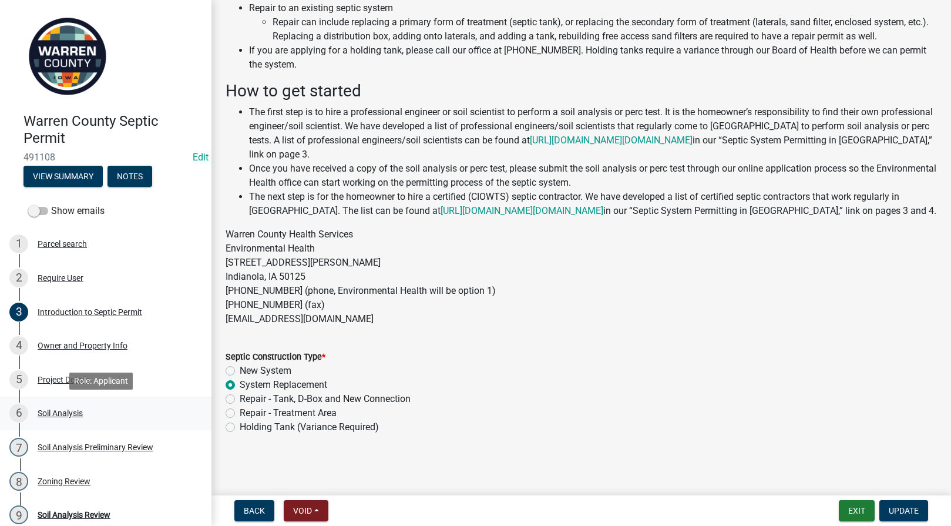
click at [63, 412] on div "Soil Analysis" at bounding box center [60, 413] width 45 height 8
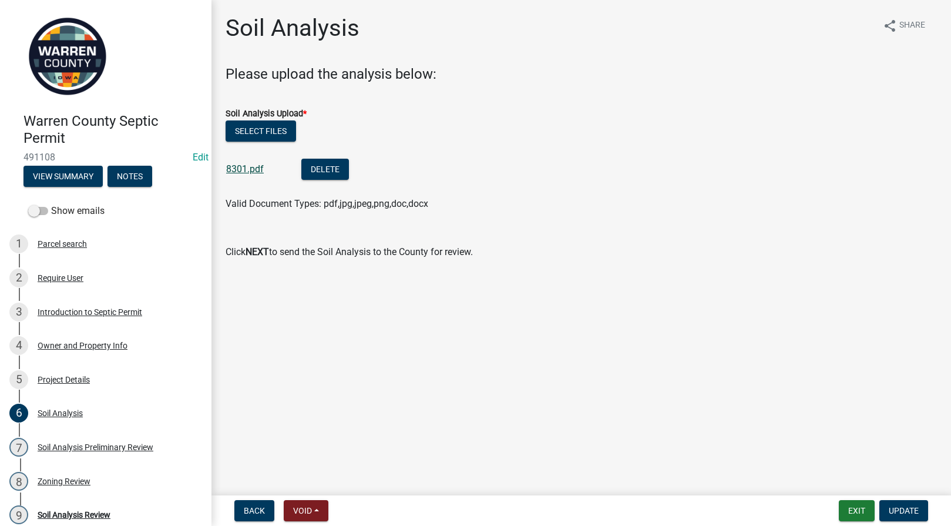
click at [240, 168] on link "8301.pdf" at bounding box center [245, 168] width 38 height 11
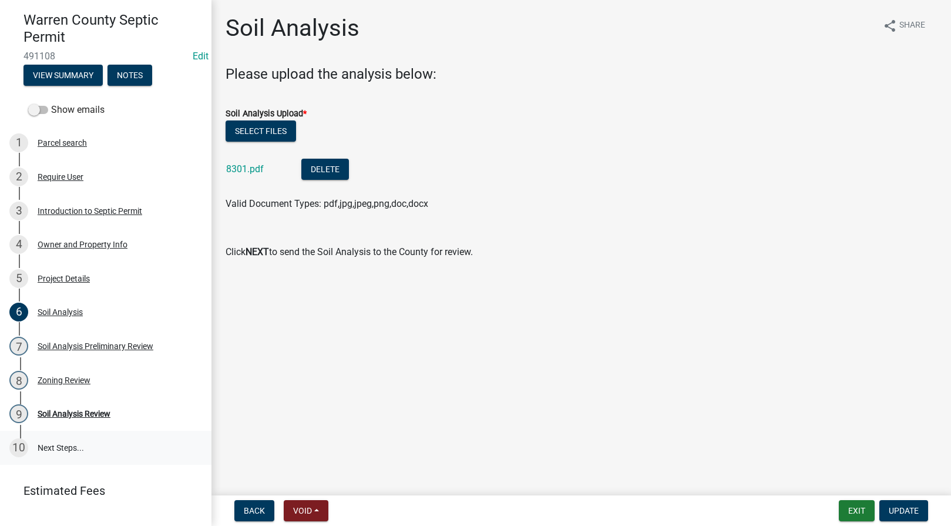
scroll to position [123, 0]
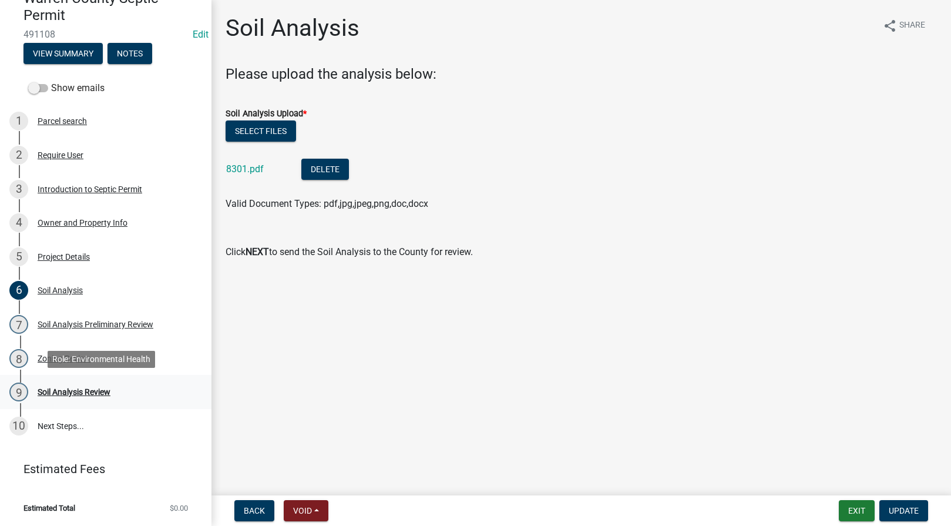
click at [46, 383] on div "9 Soil Analysis Review" at bounding box center [100, 391] width 183 height 19
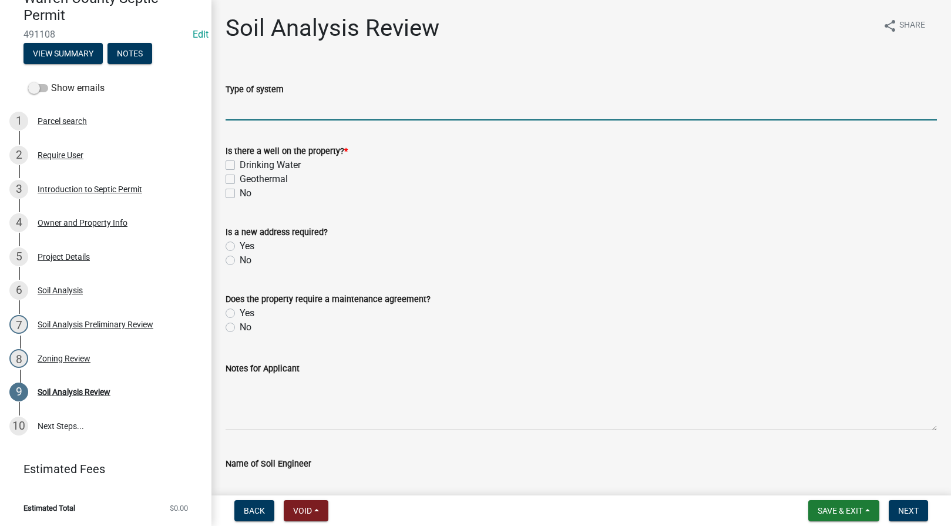
click at [246, 114] on input "Type of system" at bounding box center [581, 108] width 711 height 24
click at [268, 108] on input "Type of system" at bounding box center [581, 108] width 711 height 24
type input "Enclosed System"
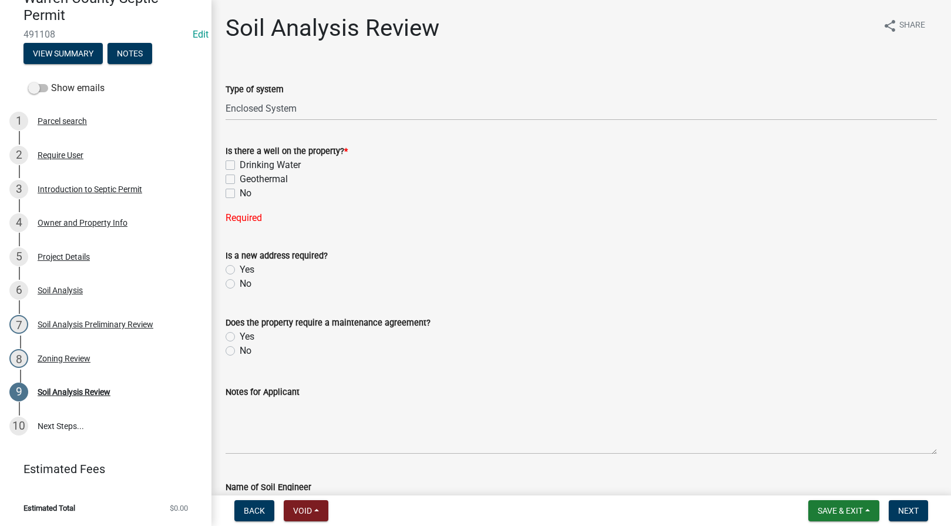
click at [240, 193] on label "No" at bounding box center [246, 193] width 12 height 14
click at [240, 193] on input "No" at bounding box center [244, 190] width 8 height 8
checkbox input "true"
checkbox input "false"
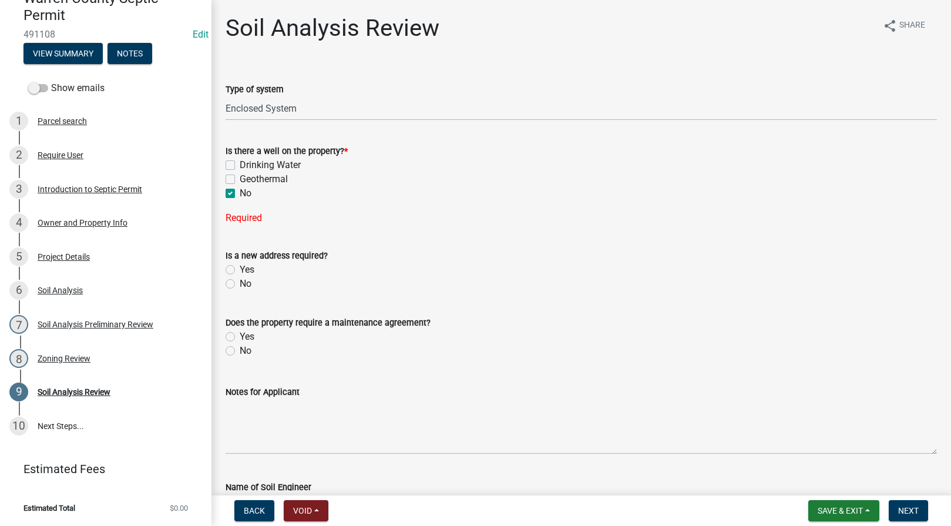
checkbox input "true"
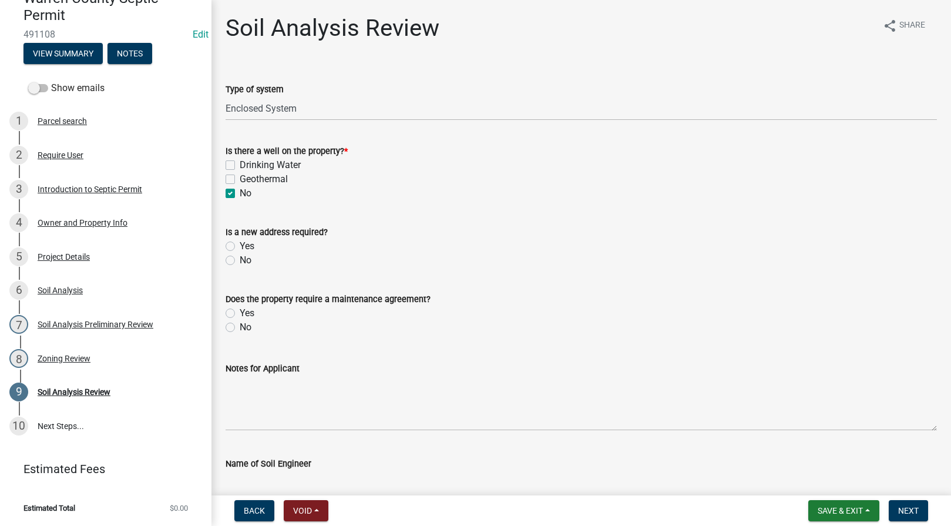
click at [240, 261] on label "No" at bounding box center [246, 260] width 12 height 14
click at [240, 261] on input "No" at bounding box center [244, 257] width 8 height 8
radio input "true"
click at [240, 312] on label "Yes" at bounding box center [247, 313] width 15 height 14
click at [240, 312] on input "Yes" at bounding box center [244, 310] width 8 height 8
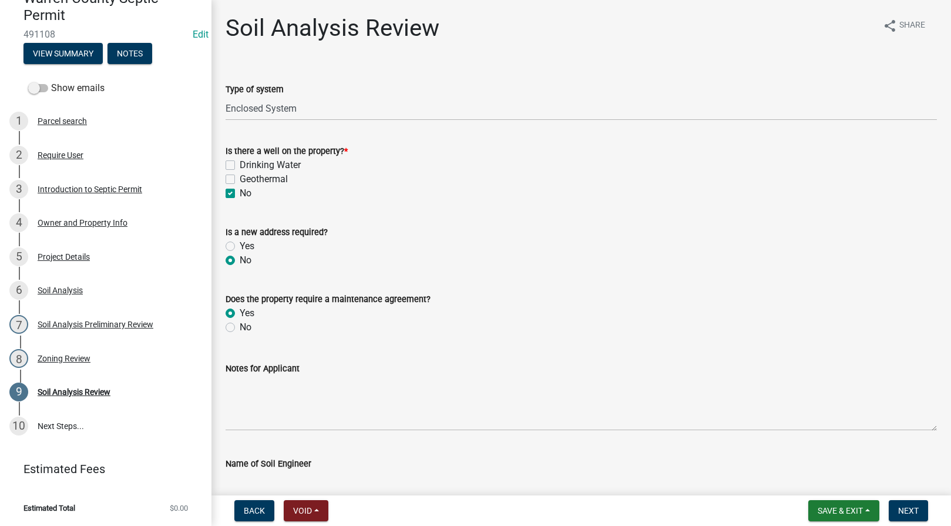
radio input "true"
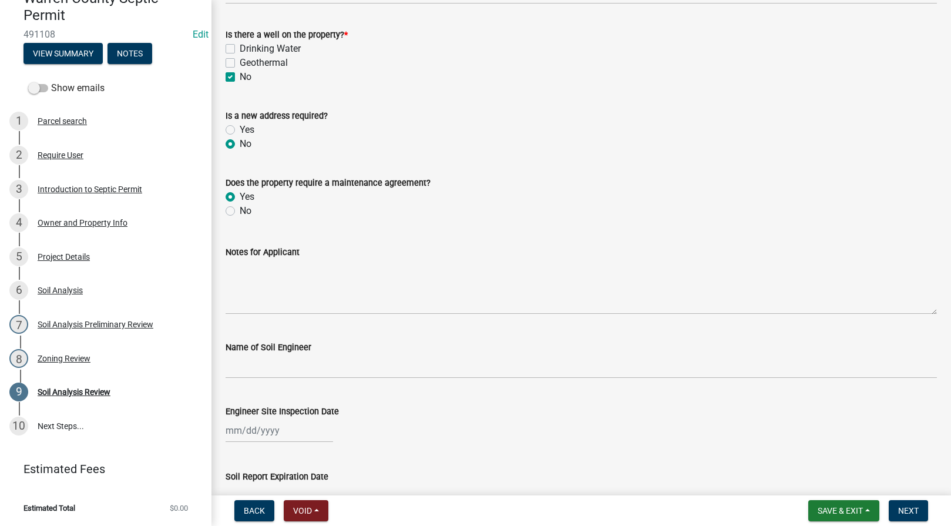
scroll to position [137, 0]
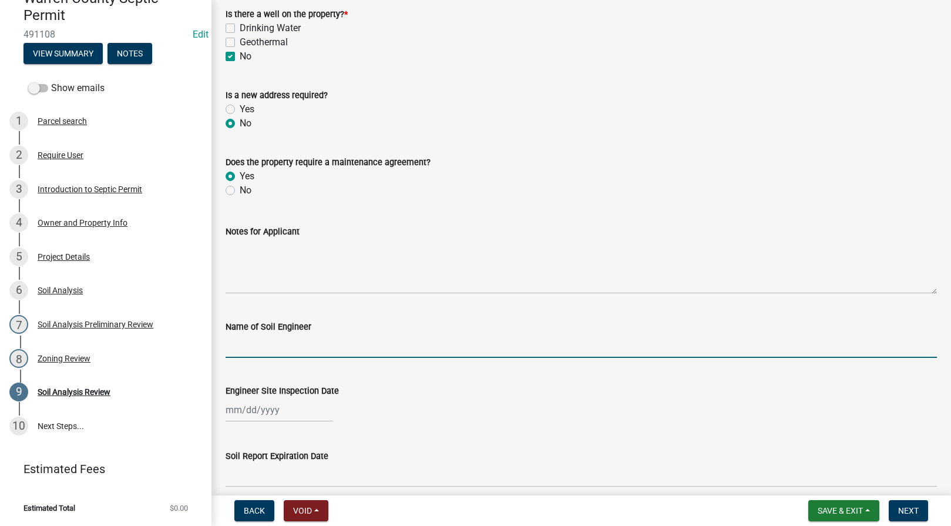
click at [253, 347] on input "Name of Soil Engineer" at bounding box center [581, 346] width 711 height 24
type input "James Carroll"
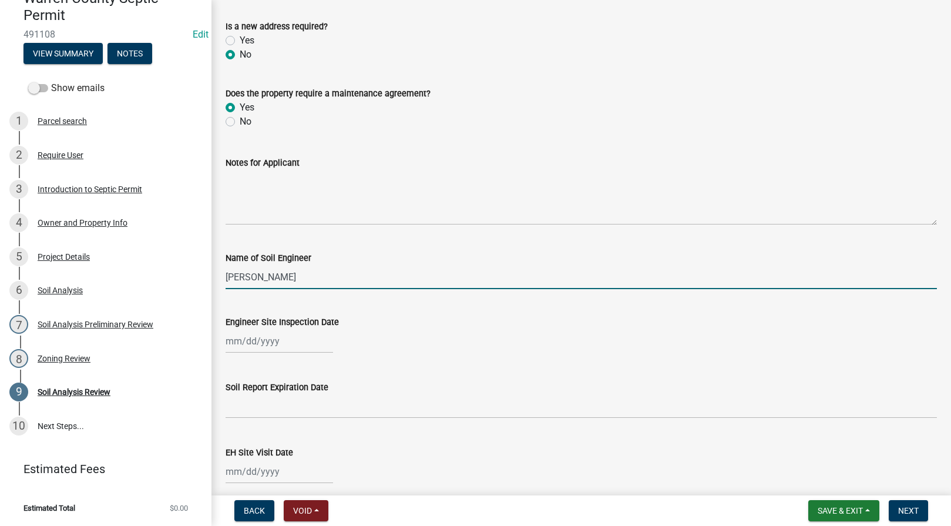
scroll to position [274, 0]
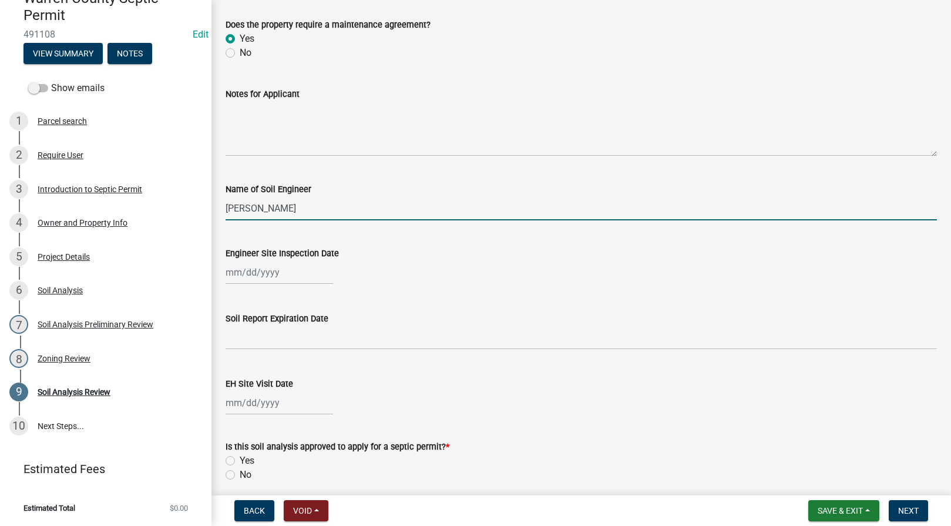
click at [254, 270] on div at bounding box center [279, 272] width 107 height 24
select select "10"
select select "2025"
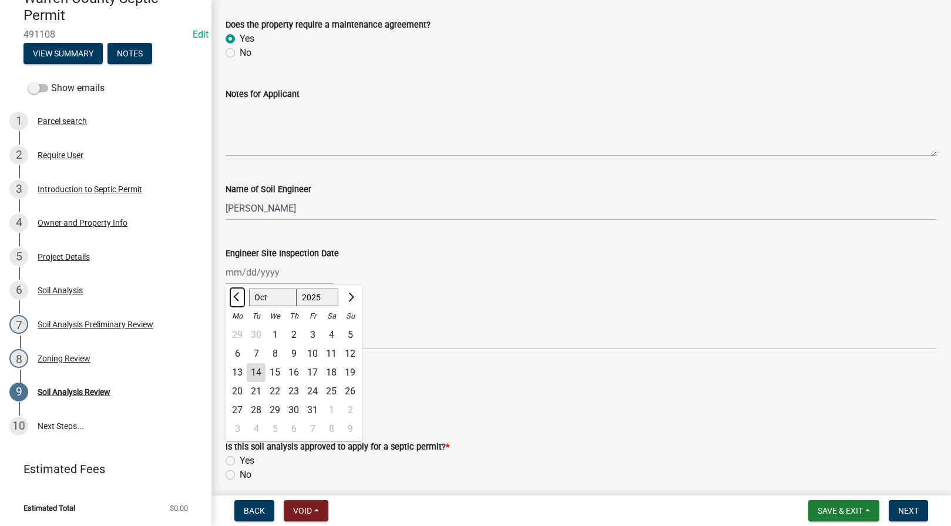
click at [235, 293] on button "Previous month" at bounding box center [237, 297] width 14 height 19
click at [236, 293] on button "Previous month" at bounding box center [237, 297] width 14 height 19
select select "6"
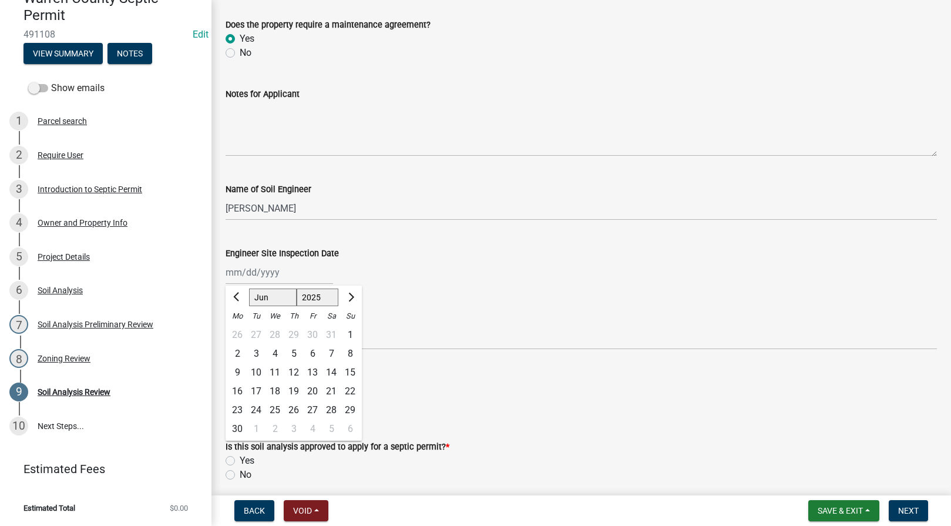
click at [351, 352] on div "8" at bounding box center [350, 353] width 19 height 19
type input "06/08/2025"
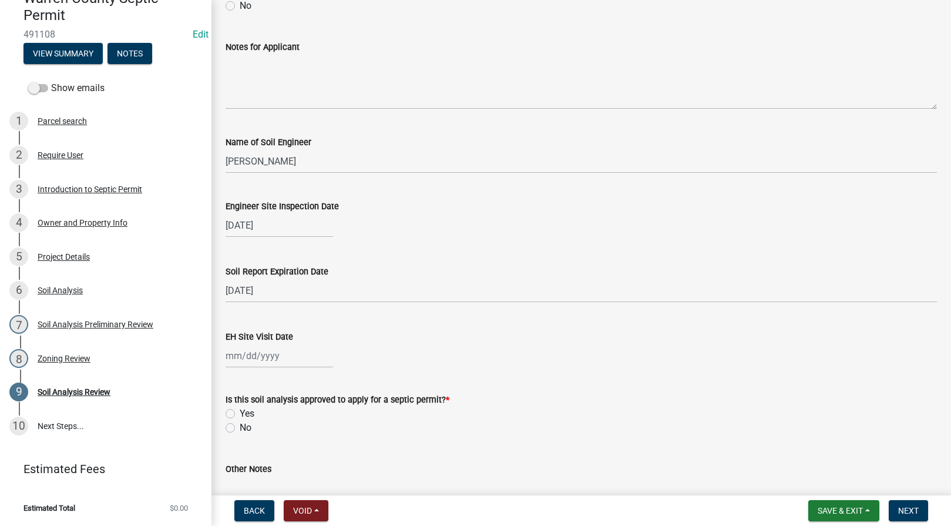
scroll to position [411, 0]
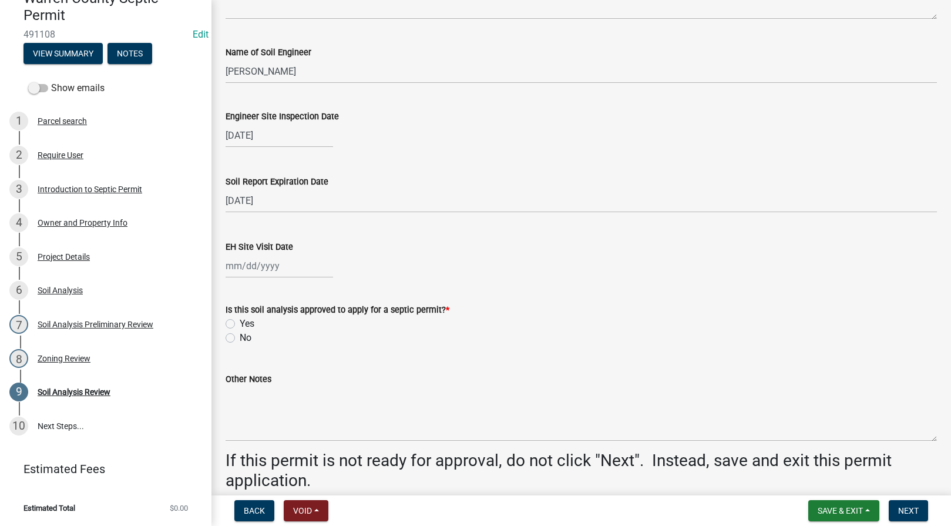
click at [246, 269] on div at bounding box center [279, 266] width 107 height 24
select select "10"
select select "2025"
click at [236, 364] on div "13" at bounding box center [237, 366] width 19 height 19
type input "[DATE]"
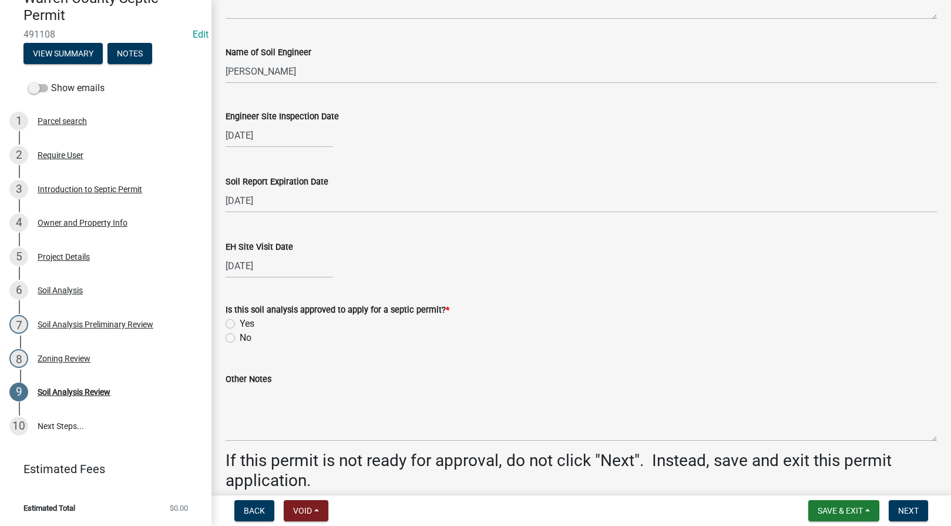
click at [240, 322] on label "Yes" at bounding box center [247, 324] width 15 height 14
click at [240, 322] on input "Yes" at bounding box center [244, 321] width 8 height 8
radio input "true"
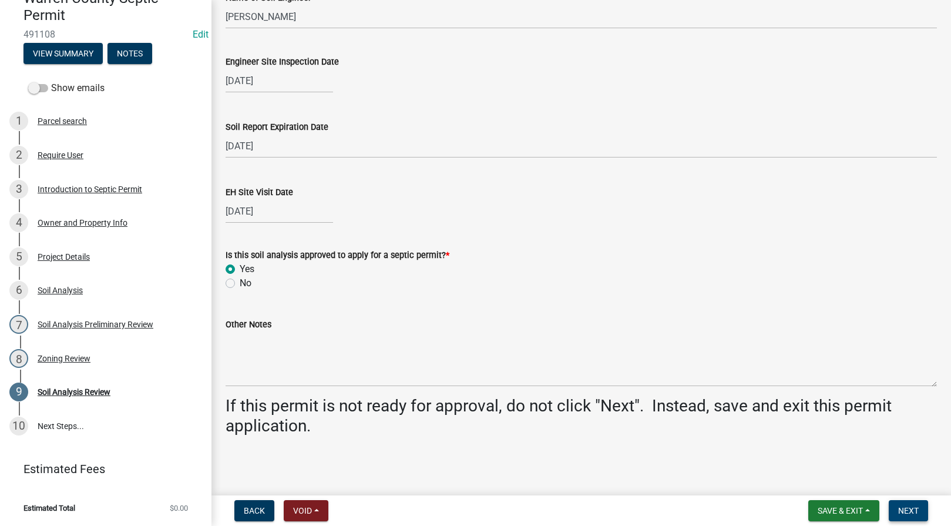
click at [923, 514] on button "Next" at bounding box center [908, 510] width 39 height 21
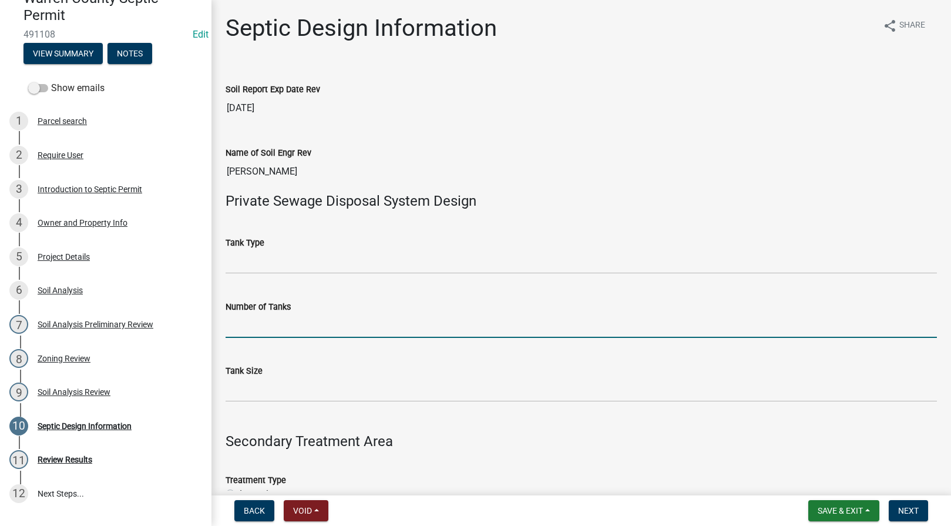
click at [258, 325] on input "Number of Tanks" at bounding box center [581, 326] width 711 height 24
type input "1"
click at [239, 394] on input "Tank Size" at bounding box center [581, 390] width 711 height 24
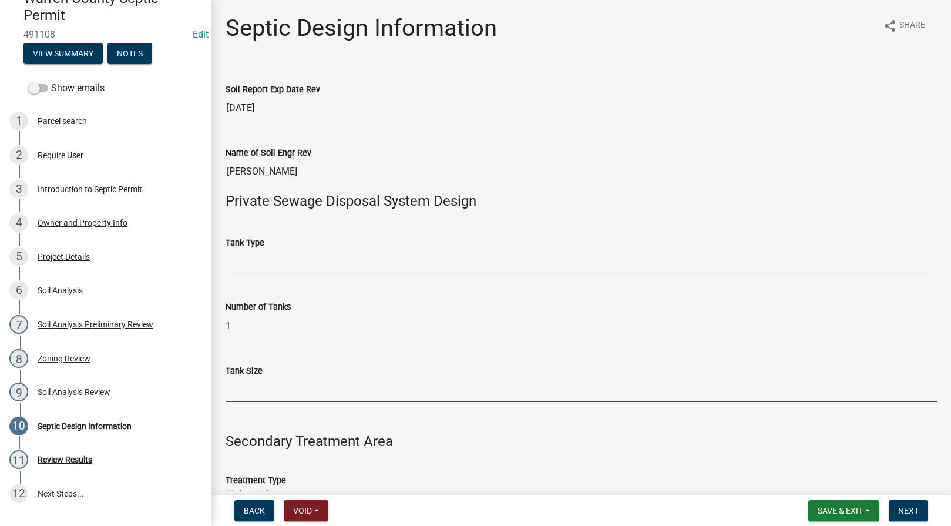
type input "1500"
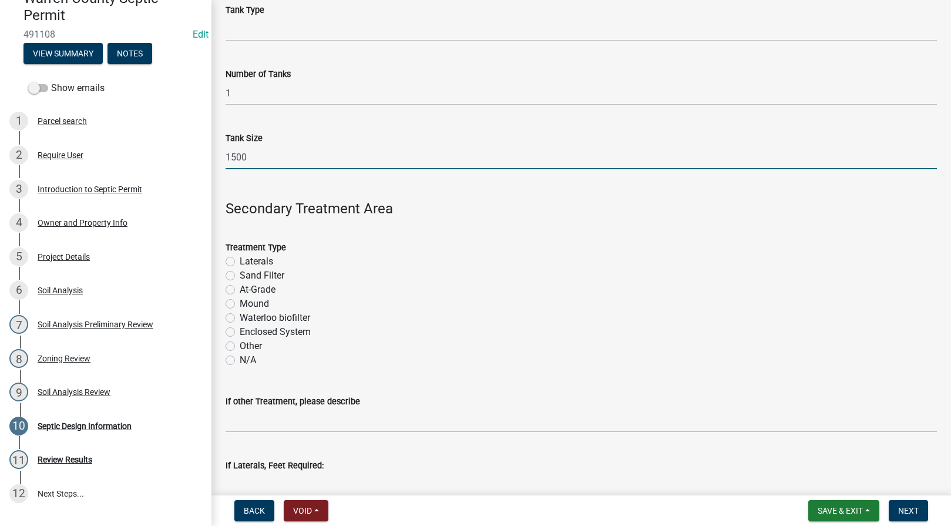
scroll to position [274, 0]
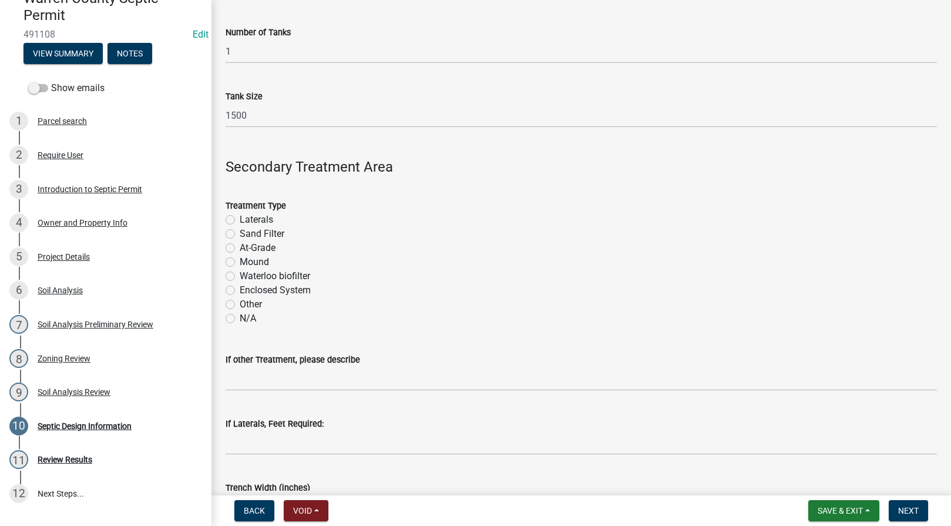
click at [240, 287] on label "Enclosed System" at bounding box center [275, 290] width 71 height 14
click at [240, 287] on input "Enclosed System" at bounding box center [244, 287] width 8 height 8
radio input "true"
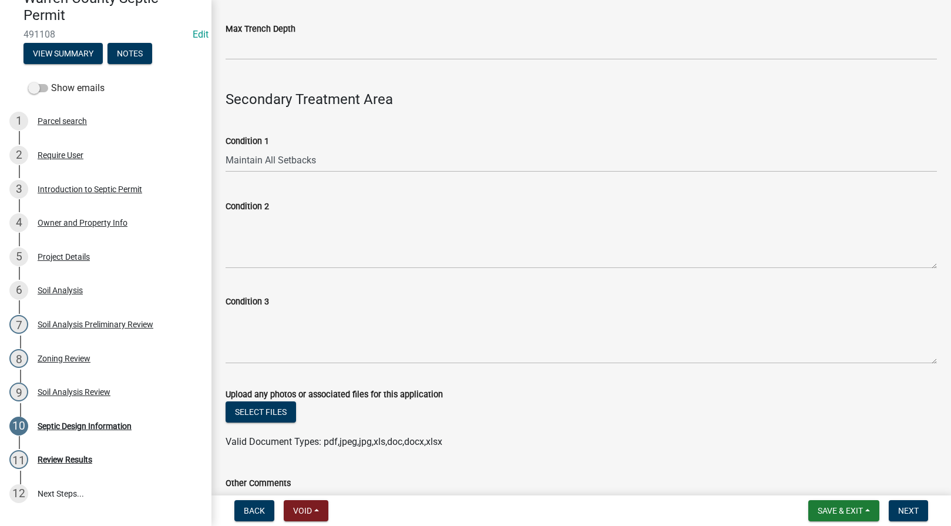
scroll to position [822, 0]
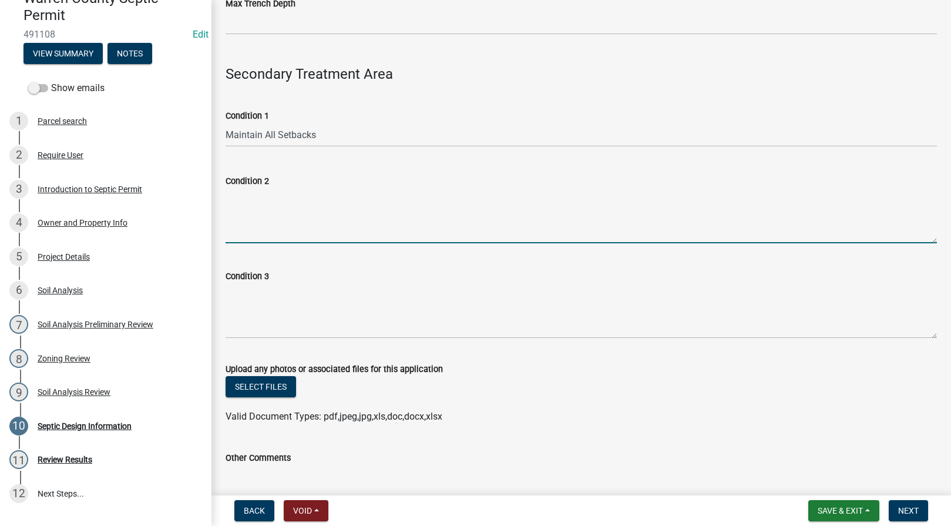
click at [280, 216] on textarea "Condition 2" at bounding box center [581, 215] width 711 height 55
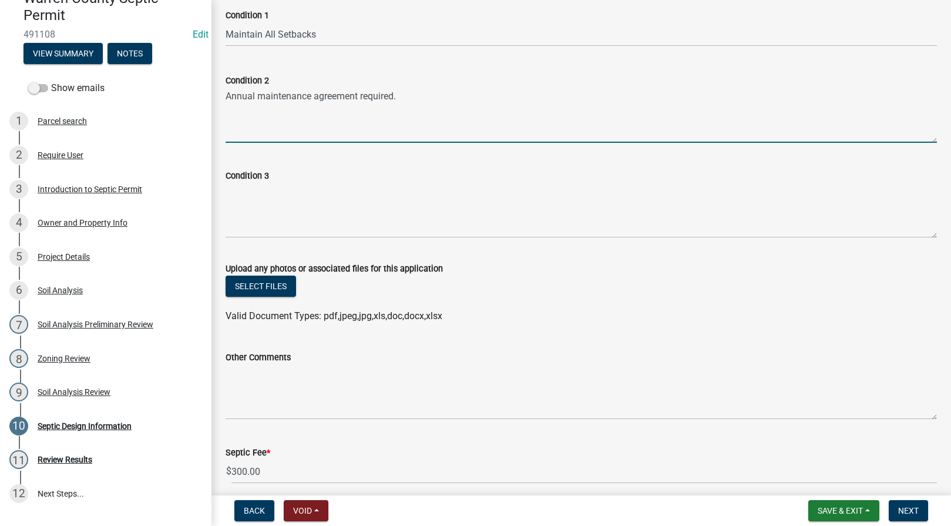
scroll to position [972, 0]
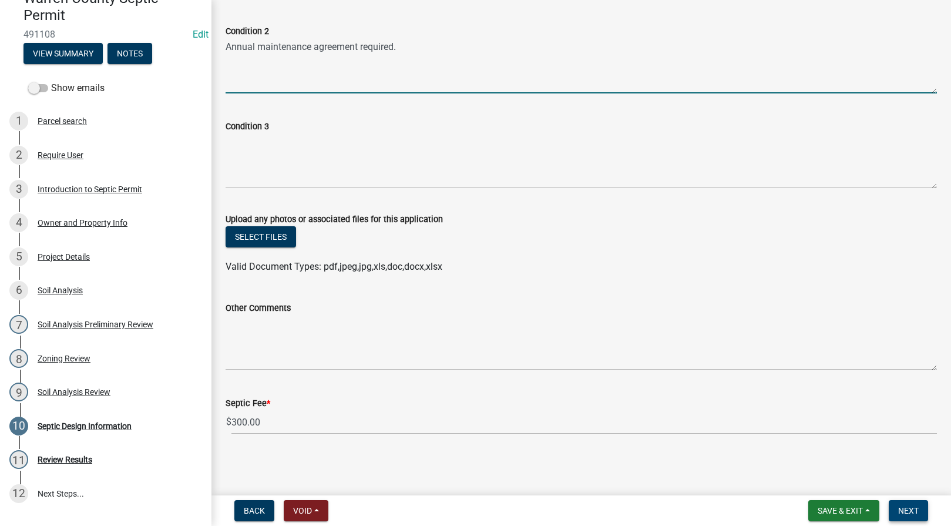
type textarea "Annual maintenance agreement required."
click at [905, 508] on span "Next" at bounding box center [908, 510] width 21 height 9
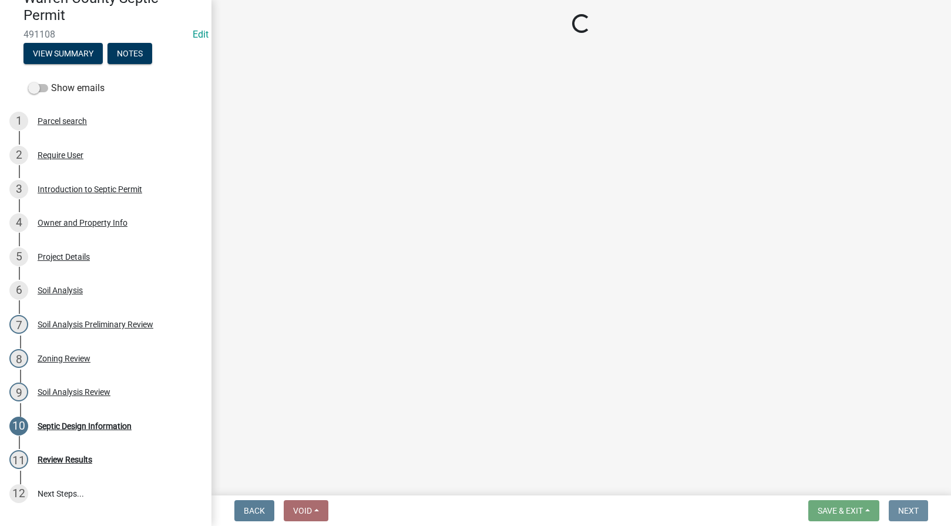
scroll to position [0, 0]
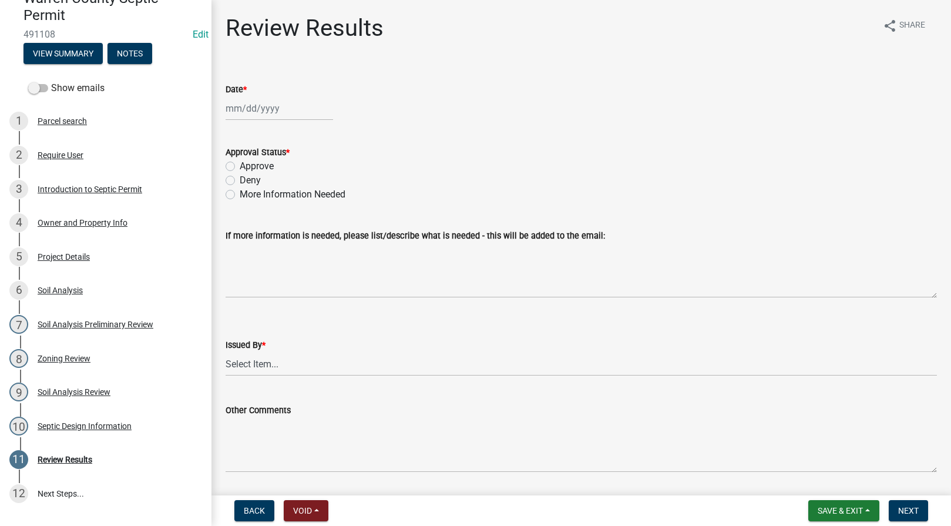
click at [265, 114] on div at bounding box center [279, 108] width 107 height 24
select select "10"
select select "2025"
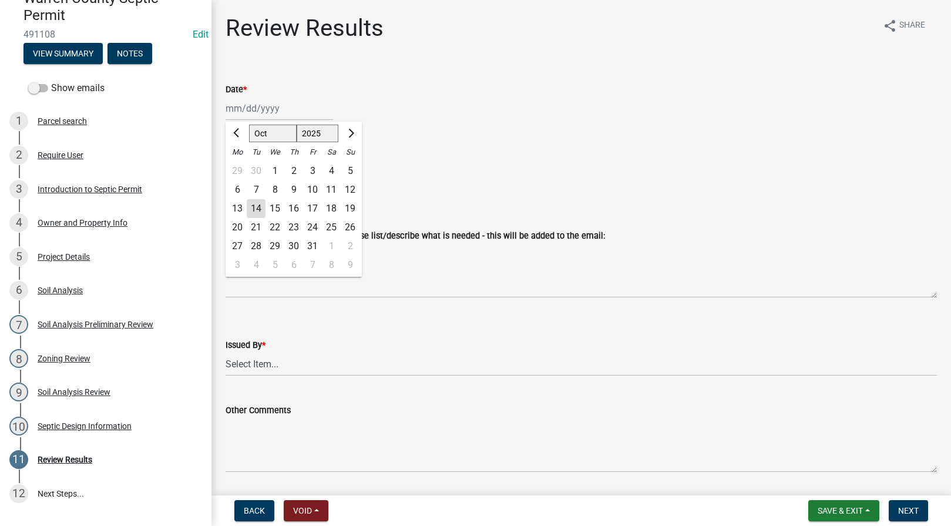
click at [254, 205] on div "14" at bounding box center [256, 208] width 19 height 19
type input "10/14/2025"
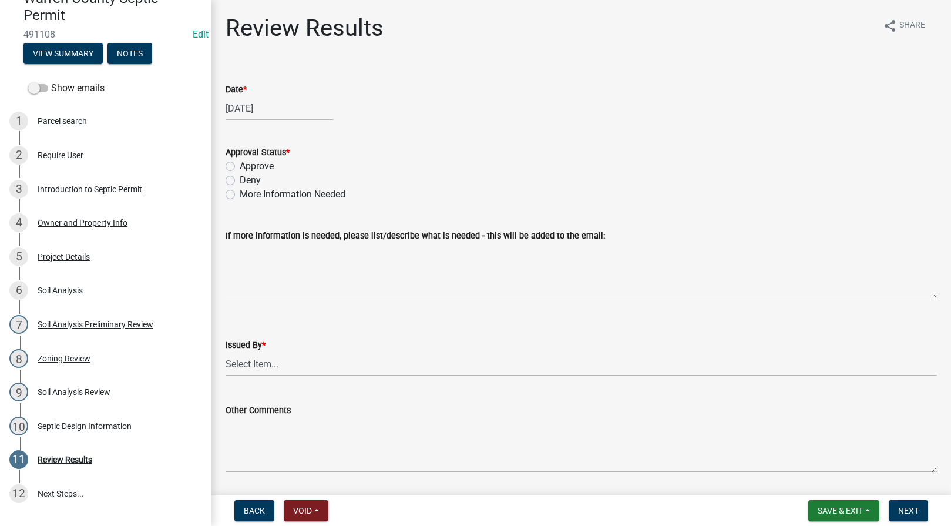
click at [240, 167] on label "Approve" at bounding box center [257, 166] width 34 height 14
click at [240, 167] on input "Approve" at bounding box center [244, 163] width 8 height 8
radio input "true"
click at [285, 374] on select "Select Item... Tyler Till Jeff Hines" at bounding box center [581, 364] width 711 height 24
click at [287, 369] on select "Select Item... Tyler Till Jeff Hines" at bounding box center [581, 364] width 711 height 24
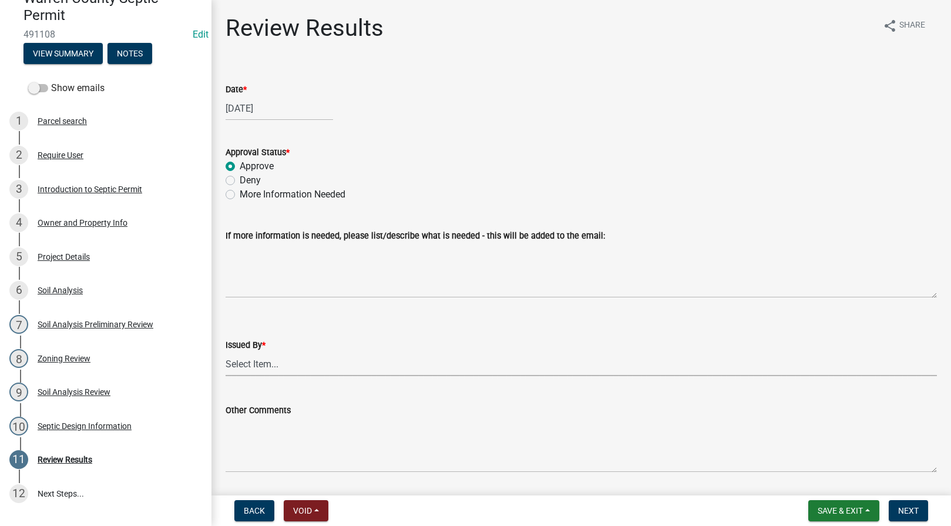
click at [267, 362] on select "Select Item... Tyler Till Jeff Hines" at bounding box center [581, 364] width 711 height 24
click at [226, 352] on select "Select Item... Tyler Till Jeff Hines" at bounding box center [581, 364] width 711 height 24
select select "2f6c2d72-ab04-4add-87ae-7a9750ff19b9"
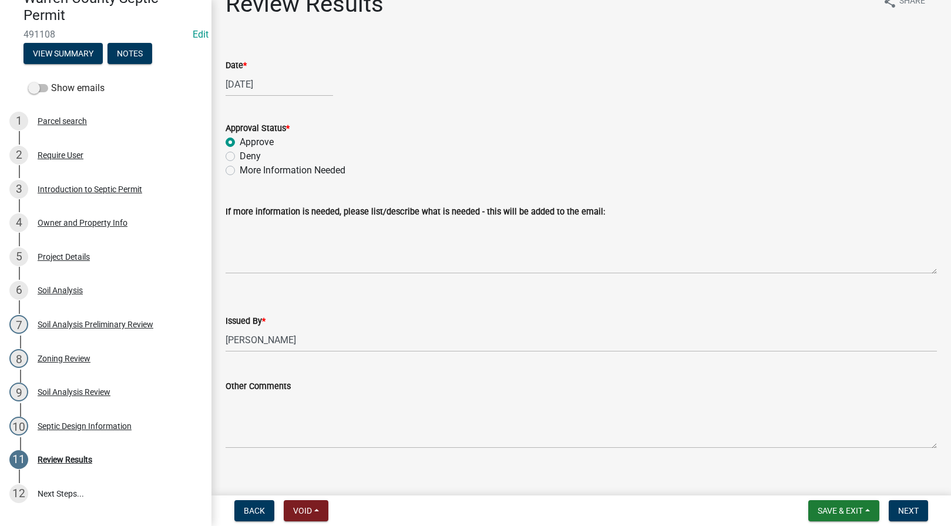
scroll to position [37, 0]
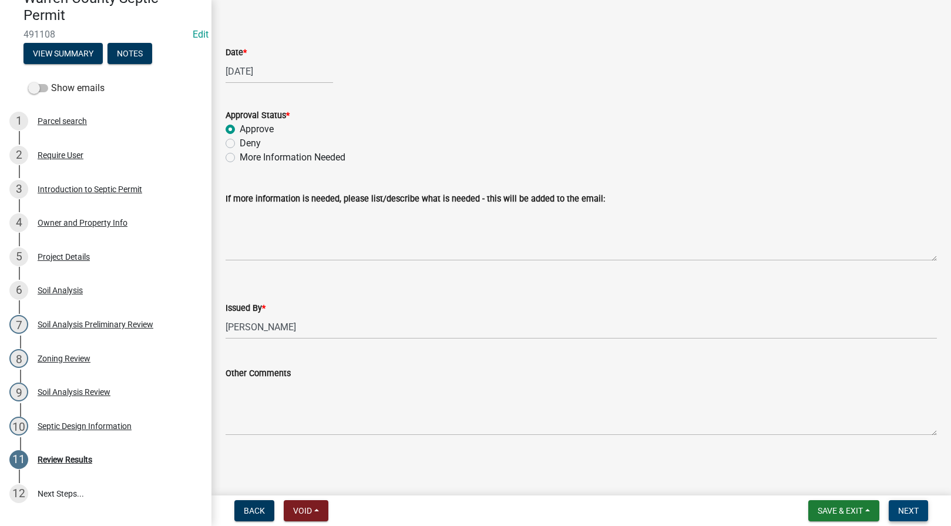
drag, startPoint x: 920, startPoint y: 512, endPoint x: 930, endPoint y: 510, distance: 9.6
click at [920, 512] on button "Next" at bounding box center [908, 510] width 39 height 21
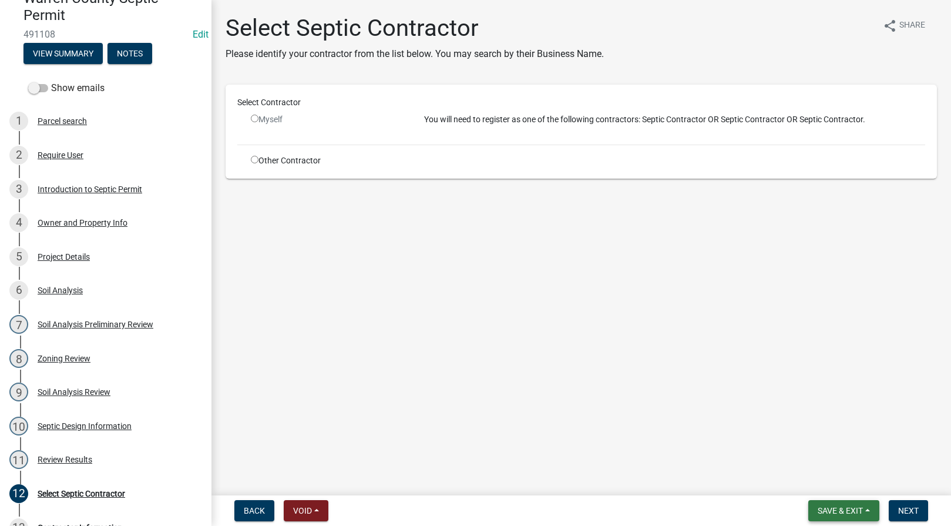
click at [837, 513] on span "Save & Exit" at bounding box center [840, 510] width 45 height 9
click at [819, 475] on button "Save & Exit" at bounding box center [832, 480] width 94 height 28
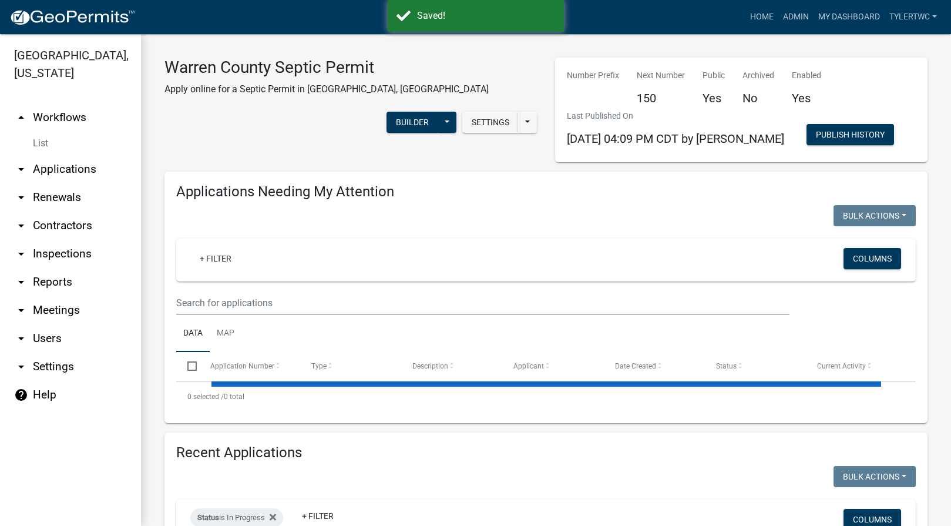
select select "2: 50"
select select "3: 100"
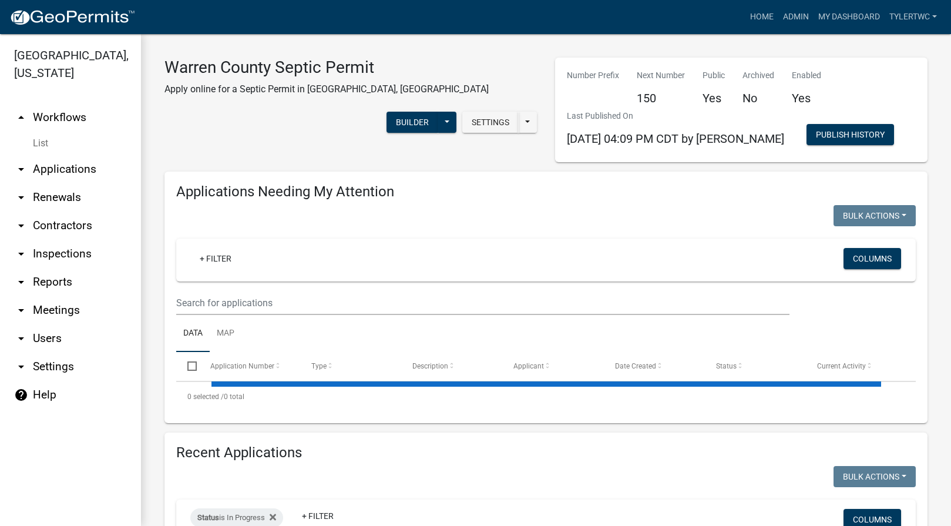
select select "2: 50"
select select "3: 100"
select select "2: 50"
select select "3: 100"
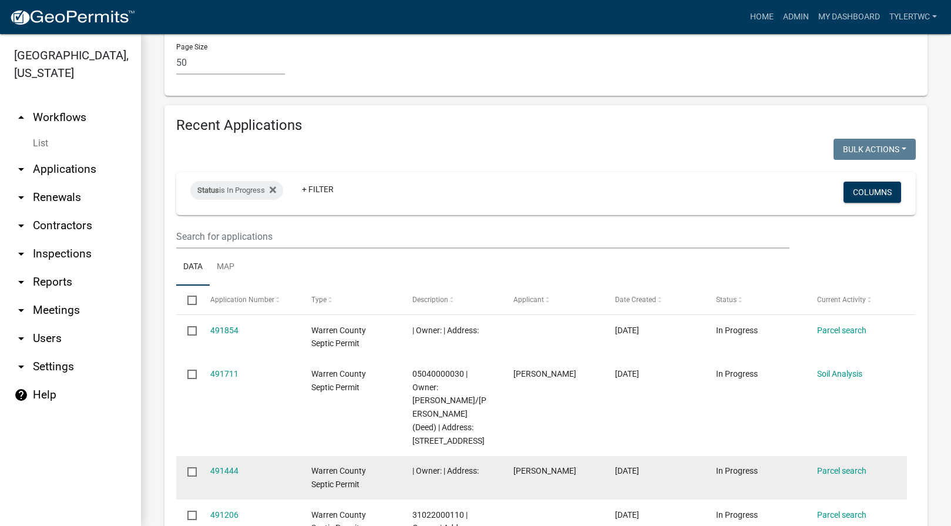
scroll to position [2878, 0]
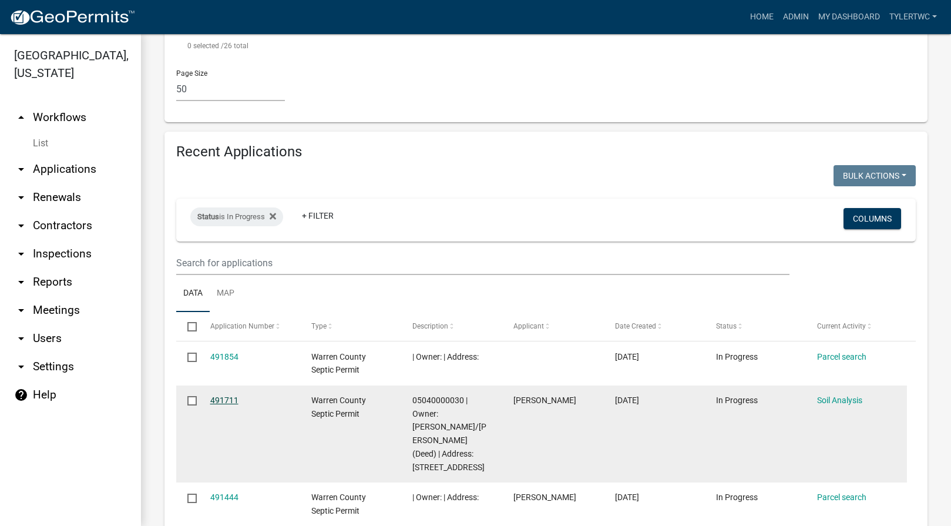
click at [221, 395] on link "491711" at bounding box center [224, 399] width 28 height 9
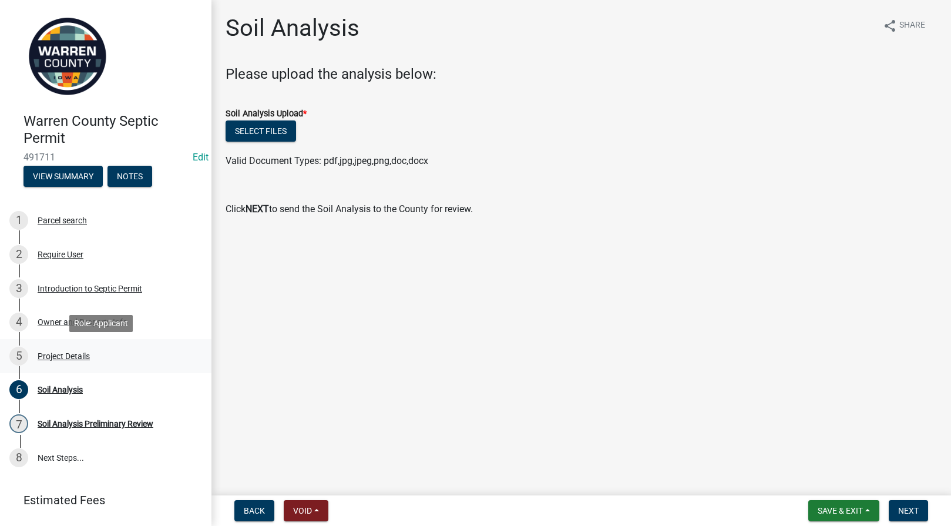
click at [62, 354] on div "Project Details" at bounding box center [64, 356] width 52 height 8
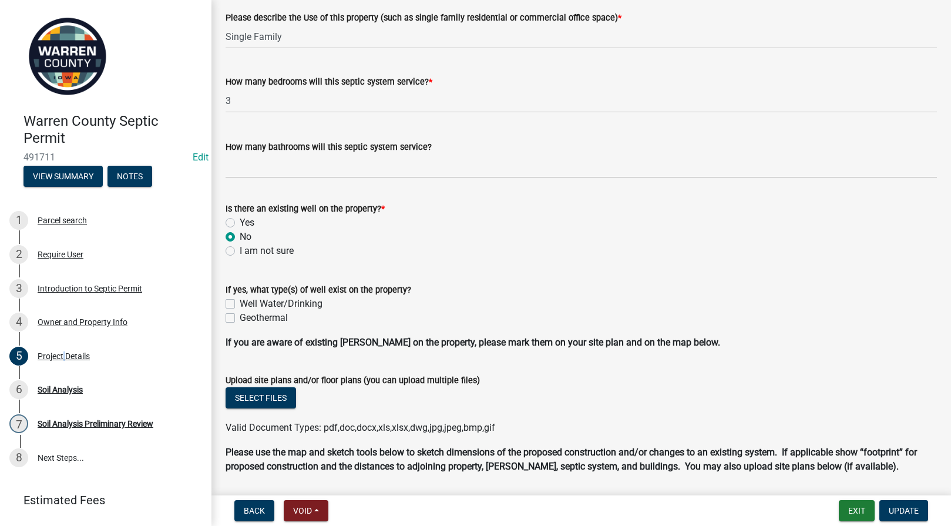
scroll to position [805, 0]
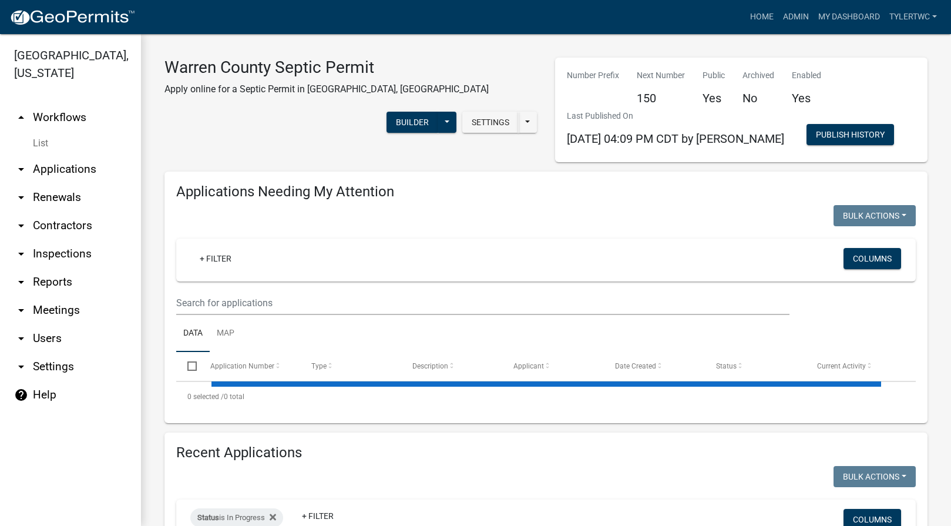
select select "2: 50"
select select "3: 100"
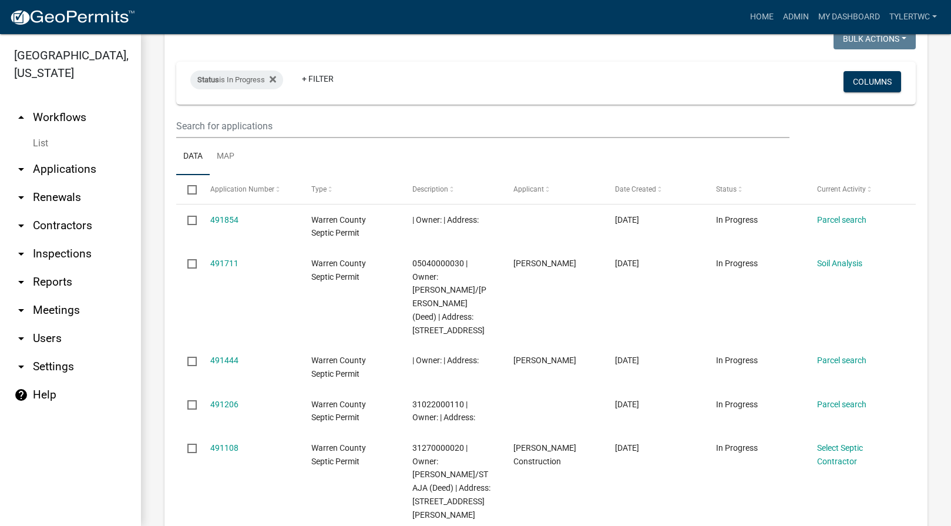
scroll to position [2878, 0]
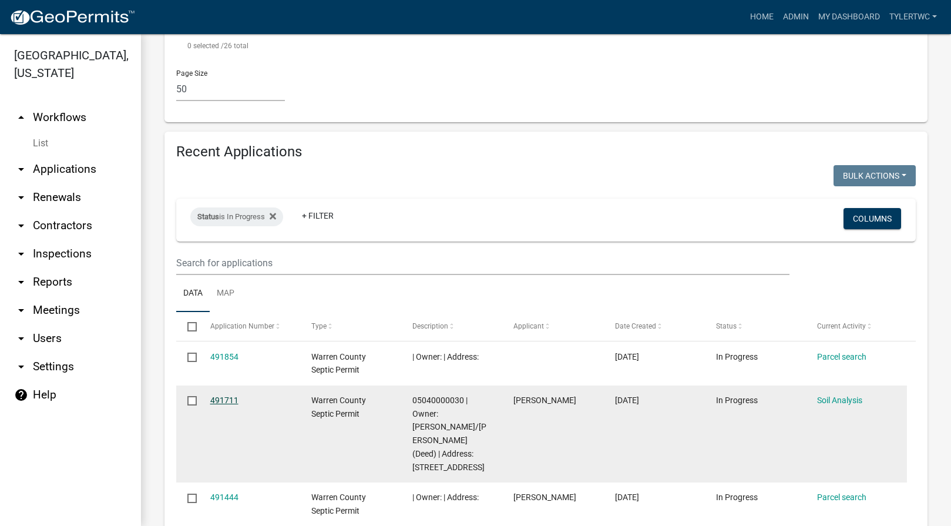
click at [226, 395] on link "491711" at bounding box center [224, 399] width 28 height 9
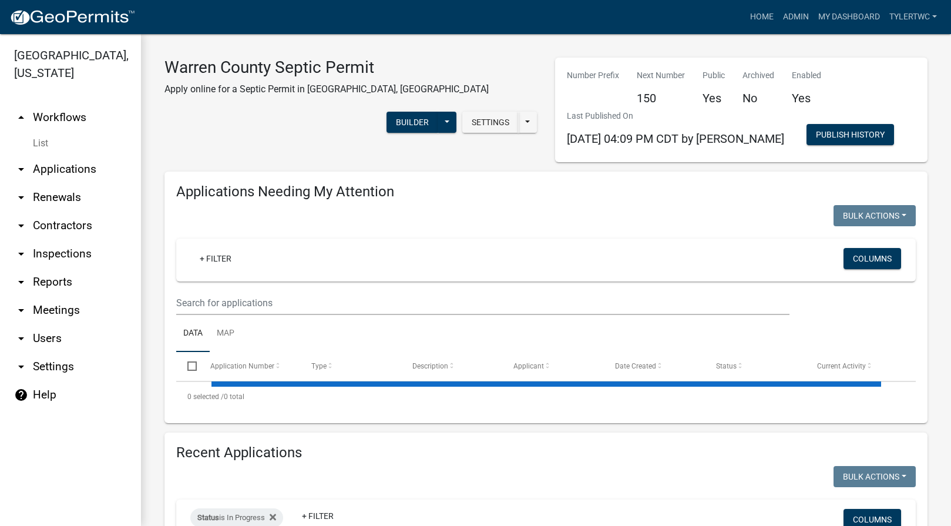
select select "2: 50"
select select "3: 100"
